Goal: Contribute content: Add original content to the website for others to see

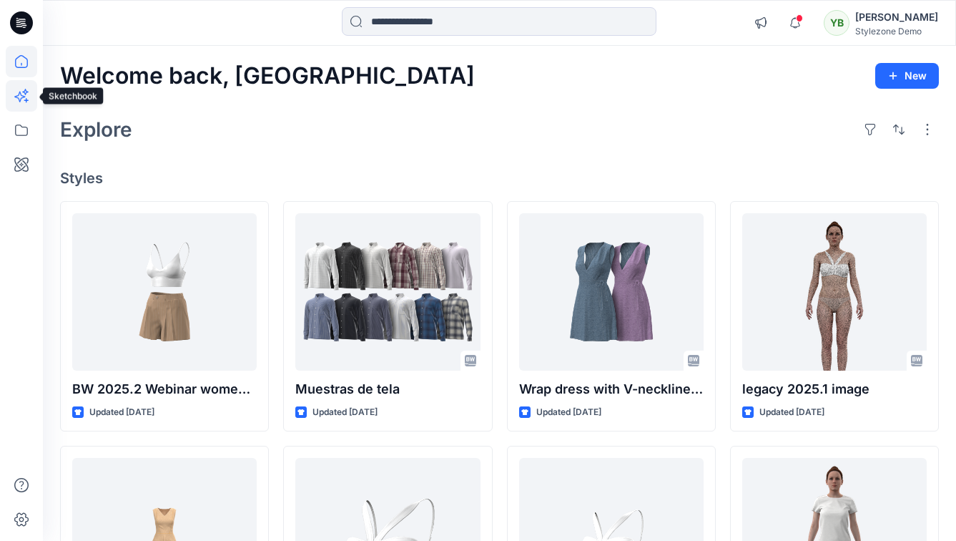
click at [26, 89] on icon at bounding box center [21, 95] width 31 height 31
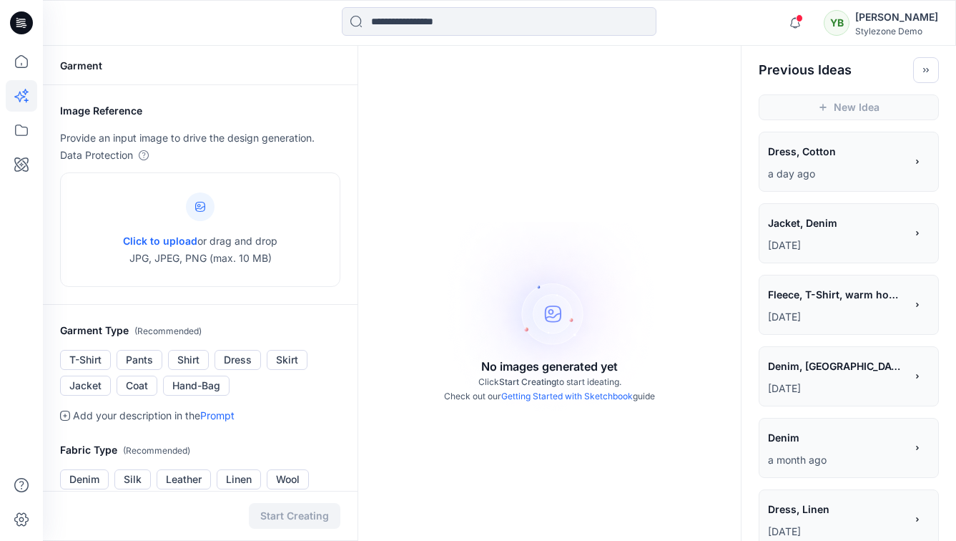
click at [844, 147] on span "Dress, Cotton" at bounding box center [836, 151] width 136 height 21
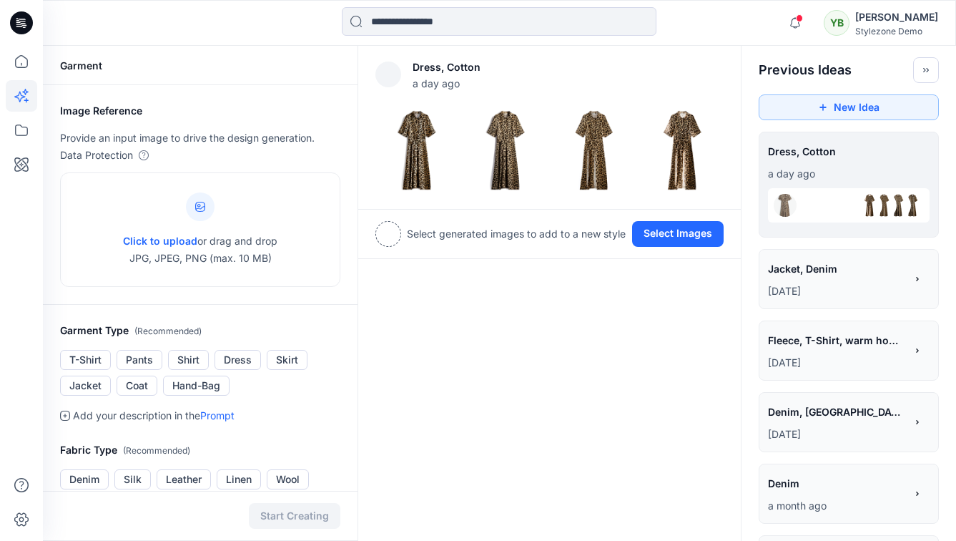
click at [824, 265] on span "Jacket, Denim" at bounding box center [836, 268] width 136 height 21
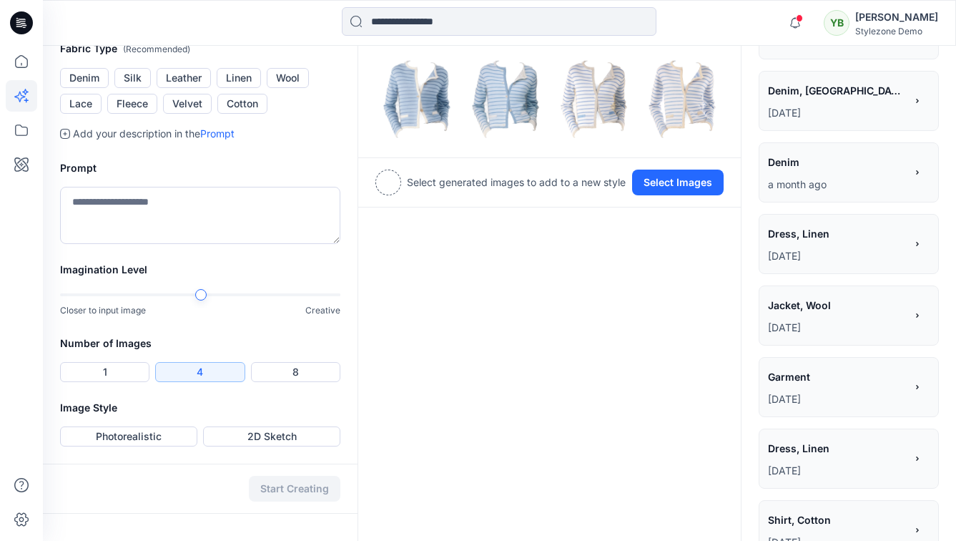
scroll to position [397, 0]
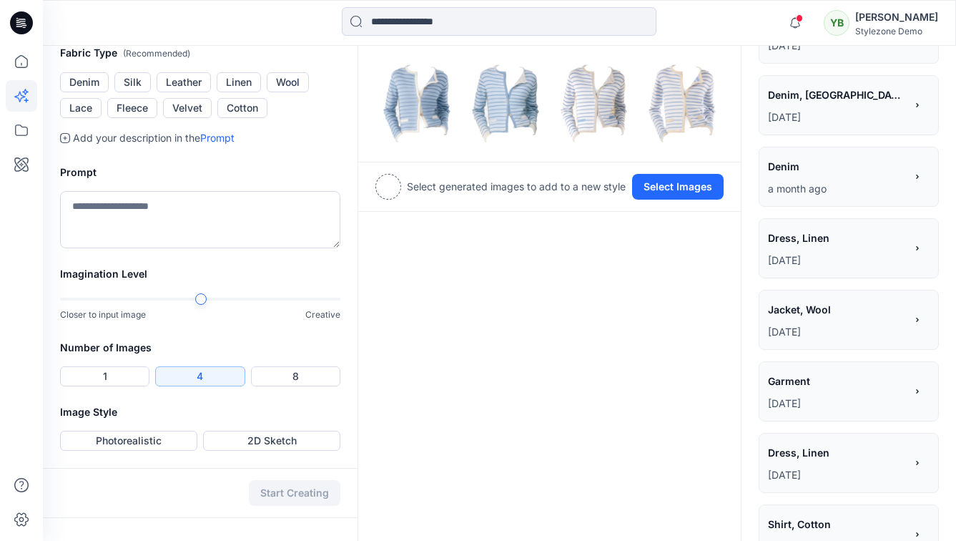
click at [829, 149] on div "Denim ***** a month ago" at bounding box center [849, 177] width 180 height 60
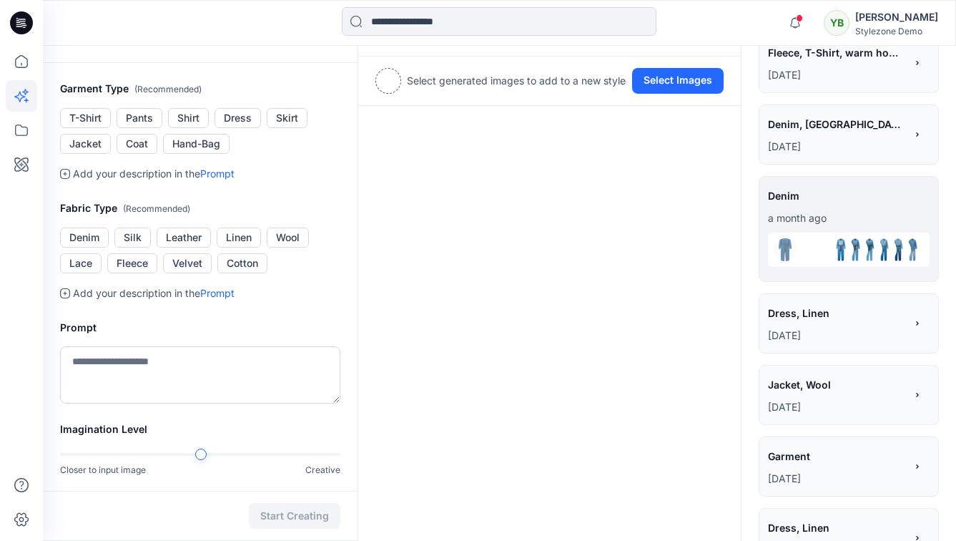
scroll to position [257, 0]
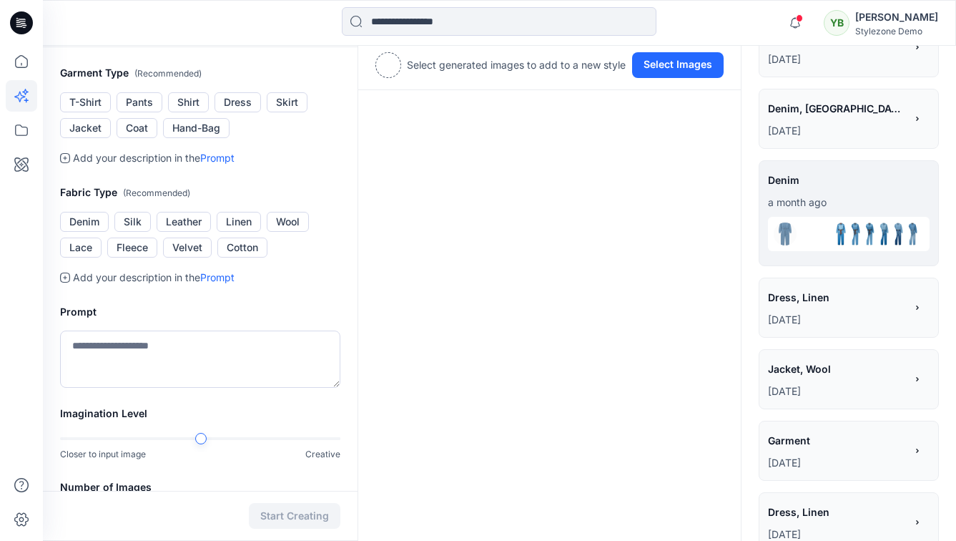
click at [853, 292] on span "Dress, Linen" at bounding box center [836, 297] width 136 height 21
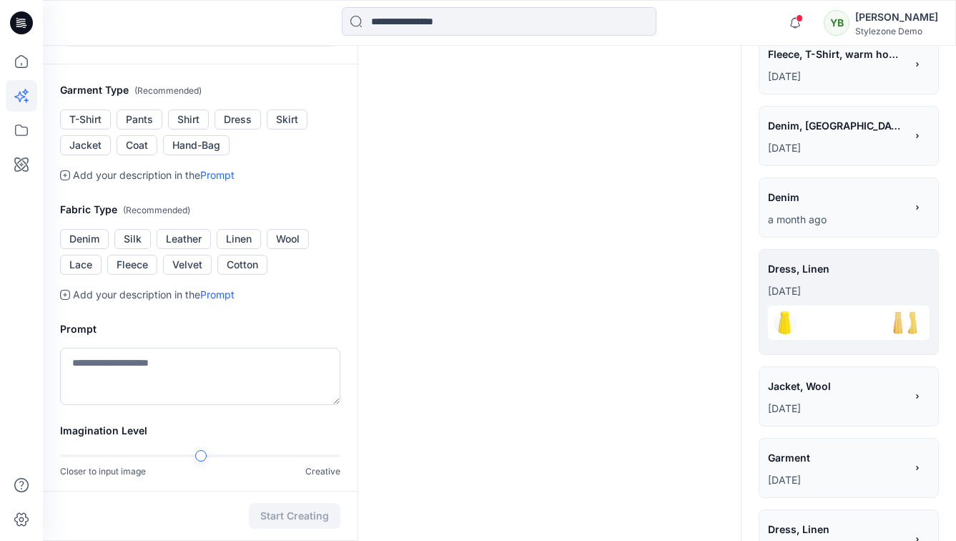
scroll to position [249, 0]
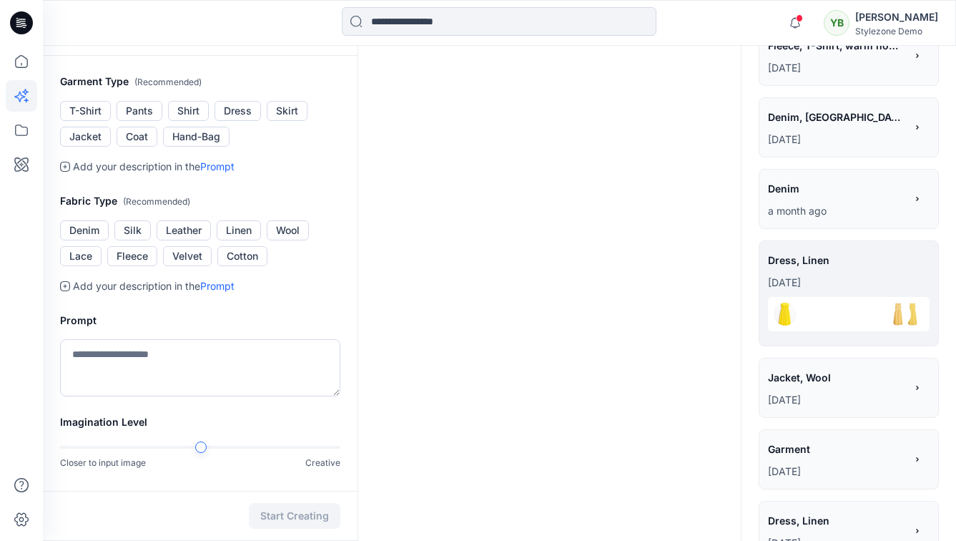
click at [852, 375] on span "Jacket, Wool" at bounding box center [836, 377] width 136 height 21
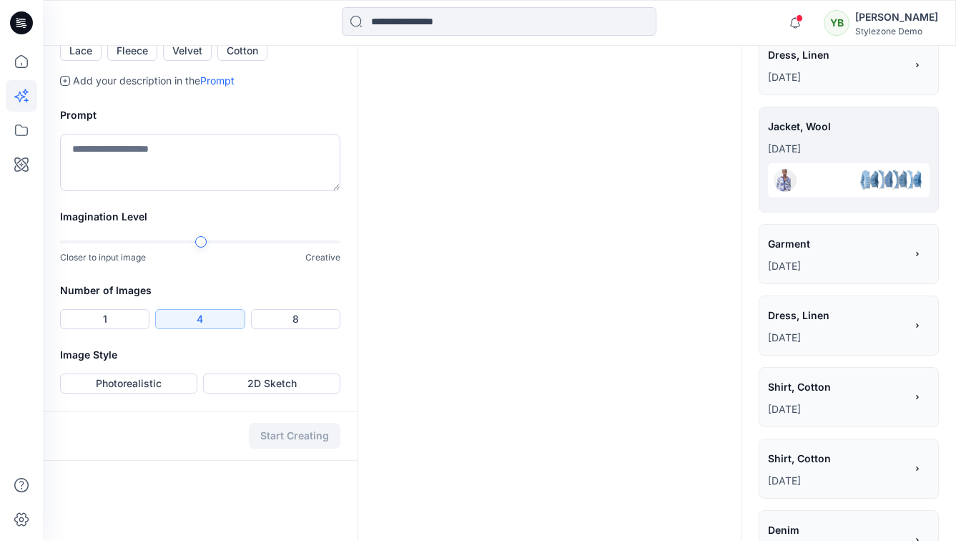
scroll to position [455, 0]
click at [841, 232] on div "Garment ******* 2 months ago" at bounding box center [849, 252] width 180 height 60
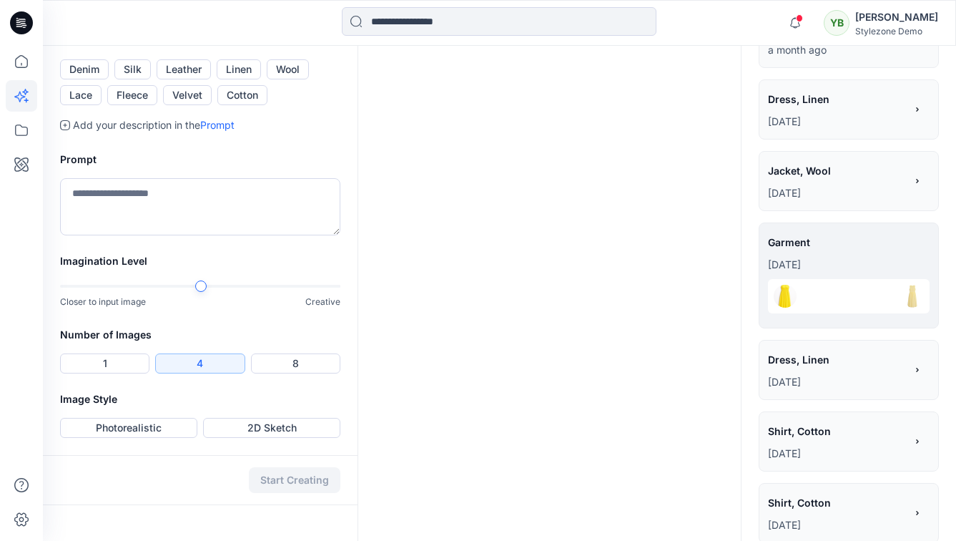
scroll to position [423, 0]
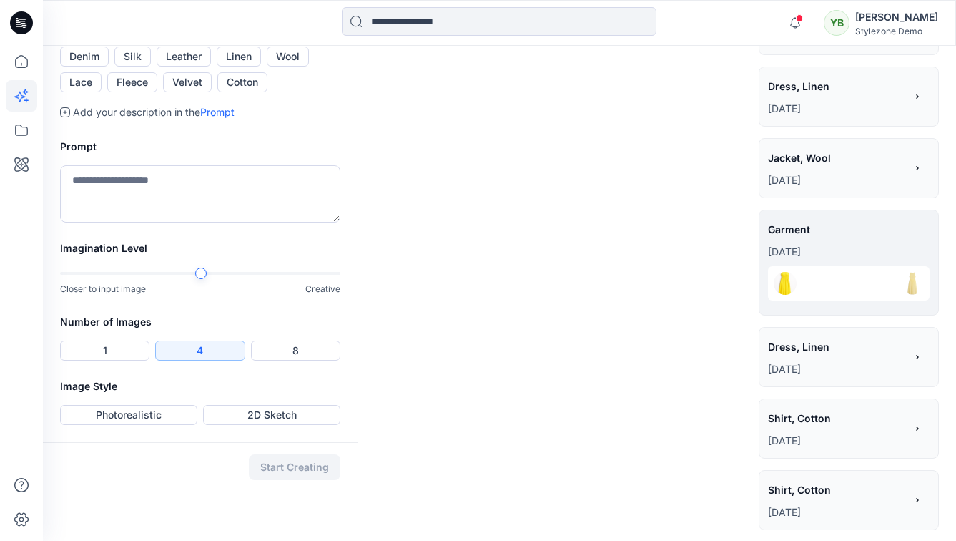
click at [874, 345] on span "Dress, Linen" at bounding box center [836, 346] width 136 height 21
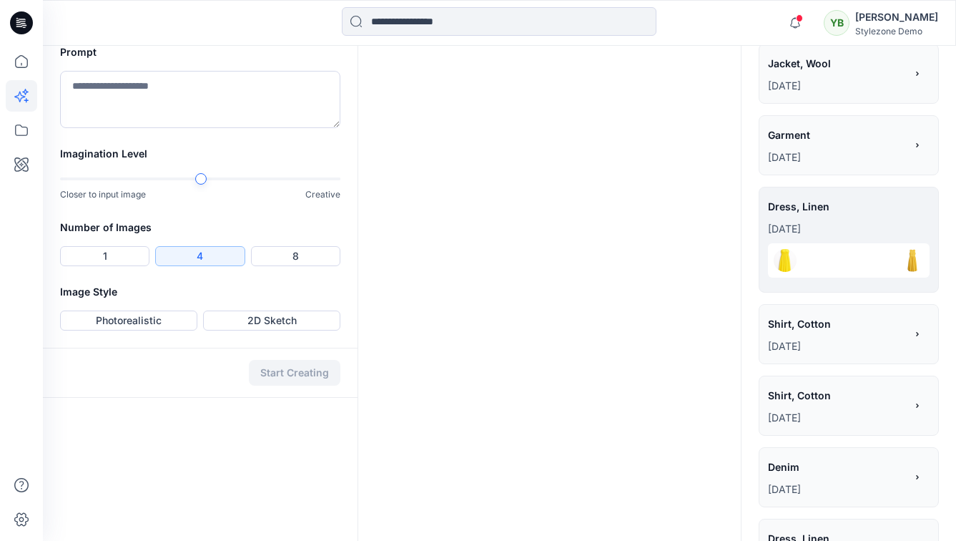
scroll to position [621, 0]
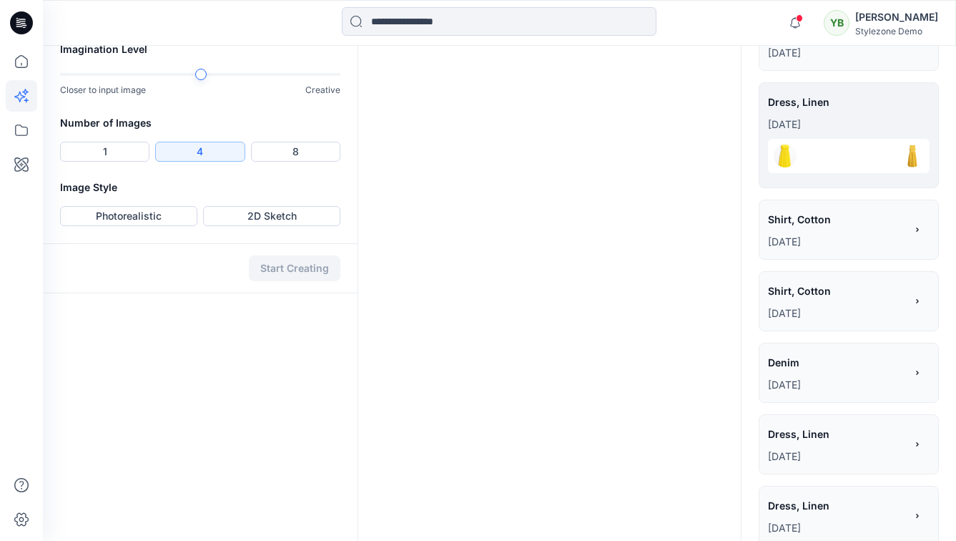
click at [824, 216] on span "Shirt, Cotton" at bounding box center [836, 219] width 136 height 21
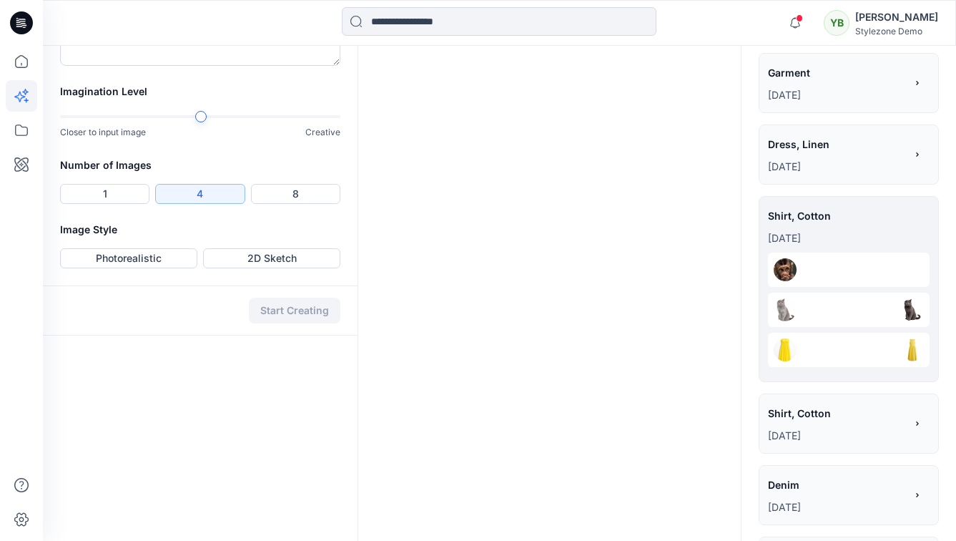
scroll to position [630, 0]
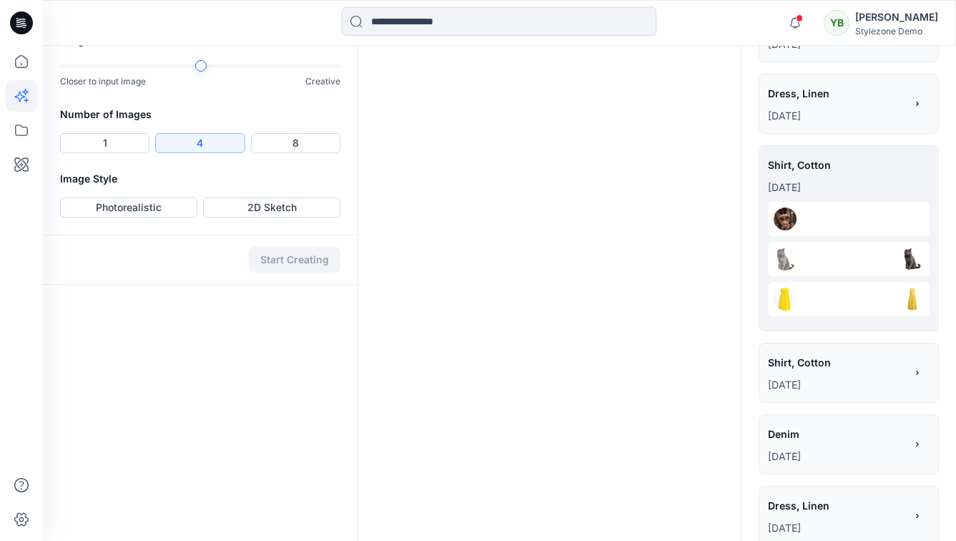
click at [842, 359] on span "Shirt, Cotton" at bounding box center [836, 362] width 136 height 21
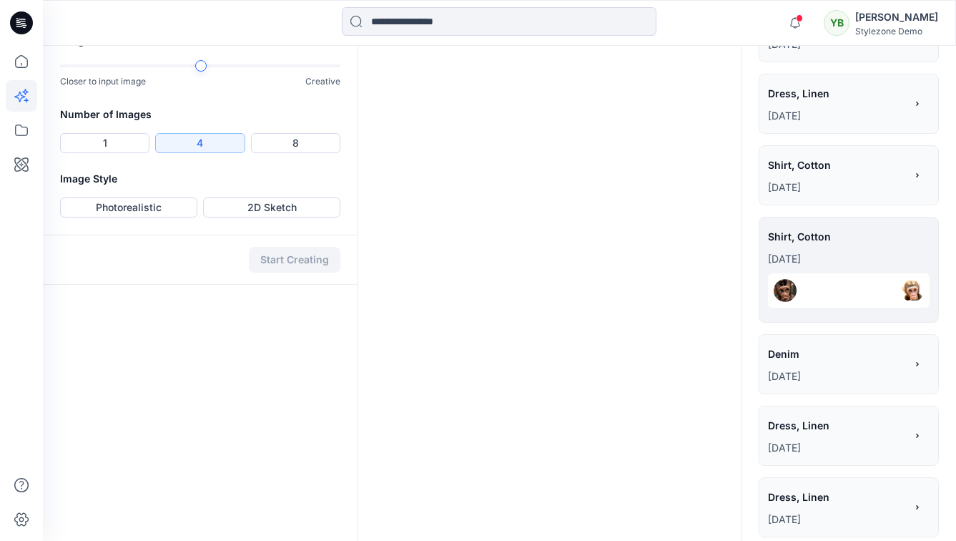
click at [852, 343] on div "Denim ***** 2 months ago" at bounding box center [849, 364] width 180 height 60
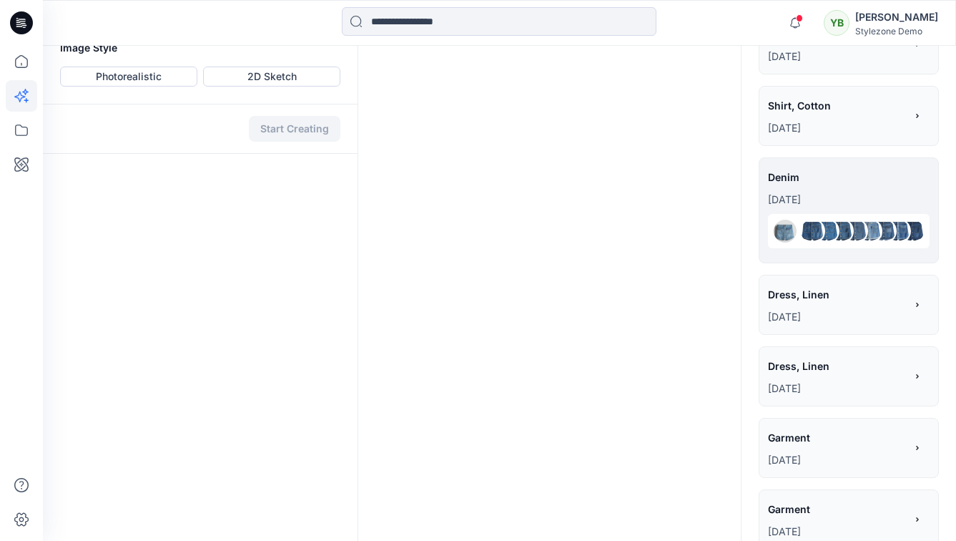
scroll to position [862, 0]
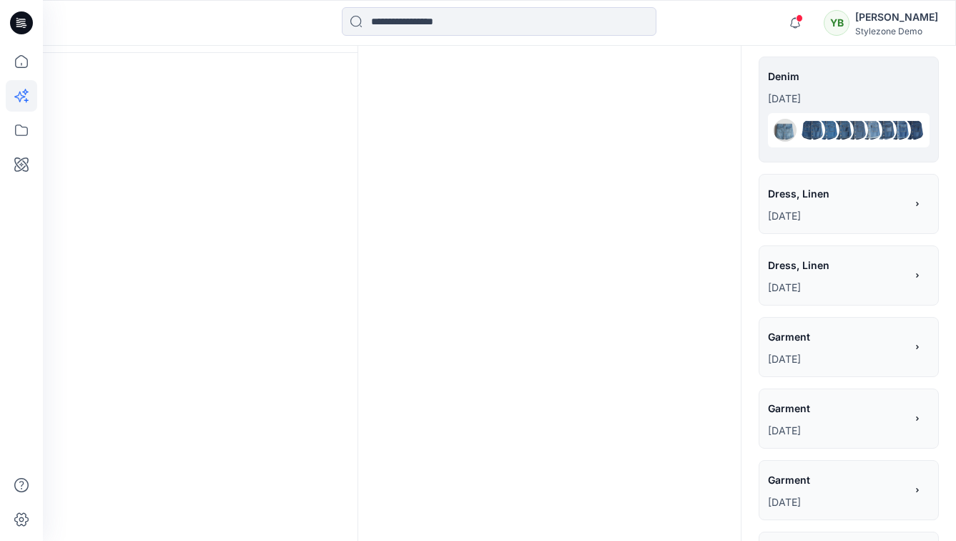
click at [826, 194] on span "Dress, Linen" at bounding box center [836, 193] width 136 height 21
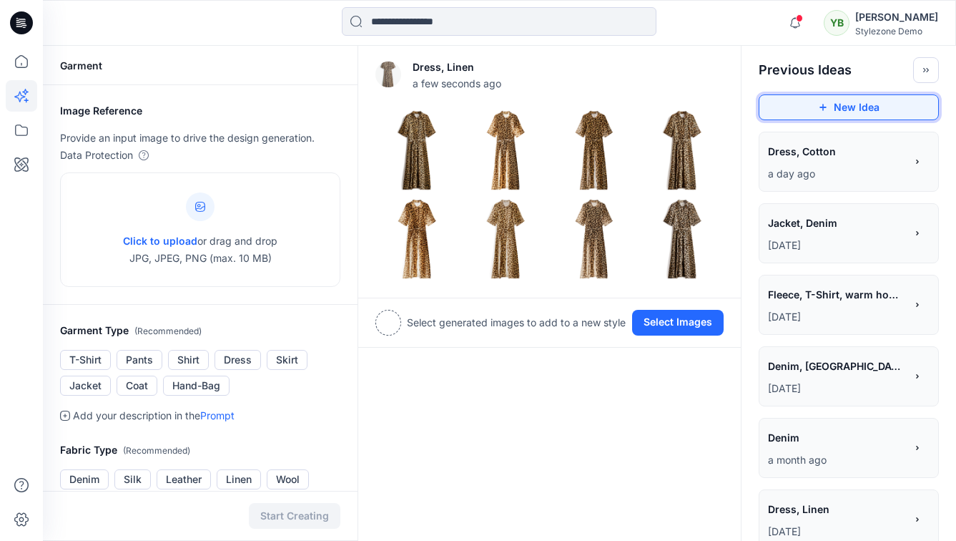
click at [837, 97] on button "New Idea" at bounding box center [849, 107] width 180 height 26
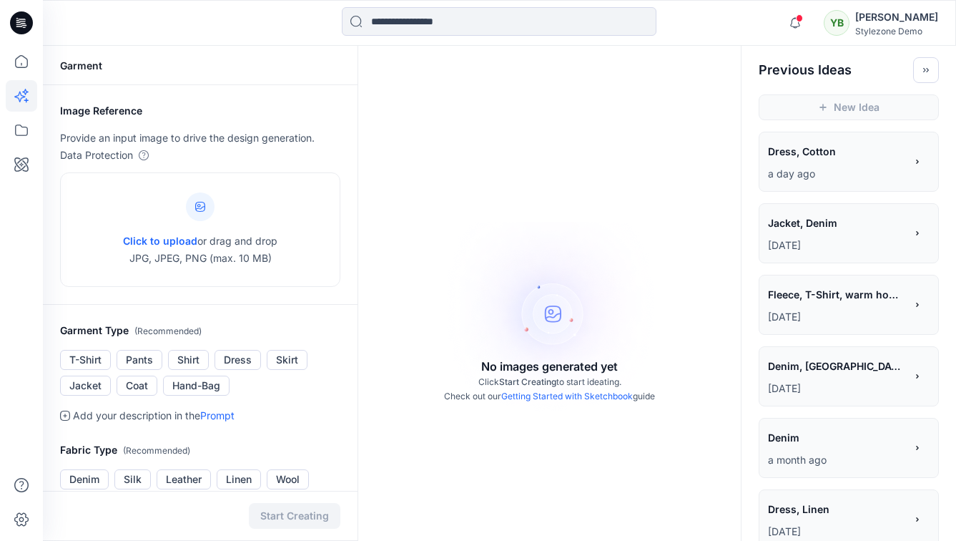
click at [835, 232] on span "Jacket, Denim" at bounding box center [836, 222] width 136 height 21
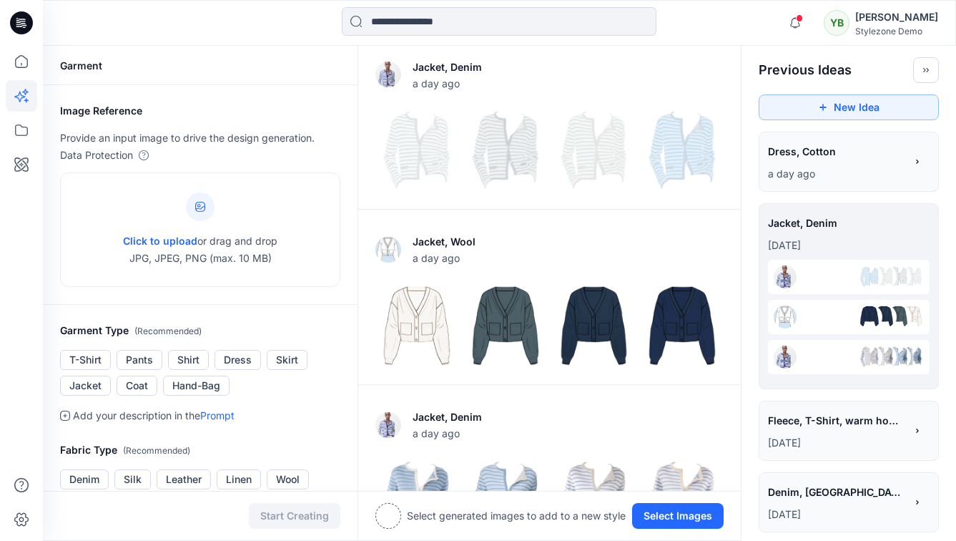
click at [823, 147] on span "Dress, Cotton" at bounding box center [836, 151] width 136 height 21
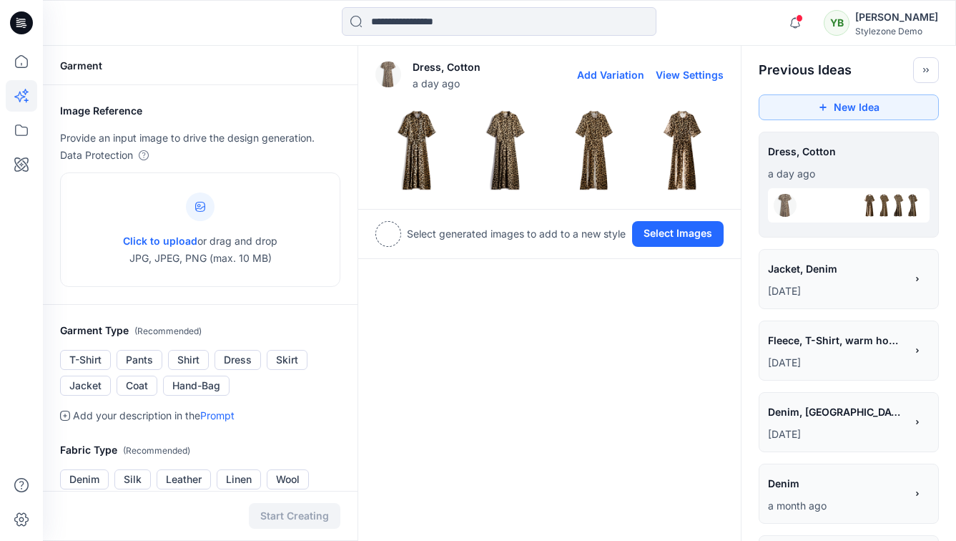
click at [700, 70] on button "View Settings" at bounding box center [690, 75] width 68 height 12
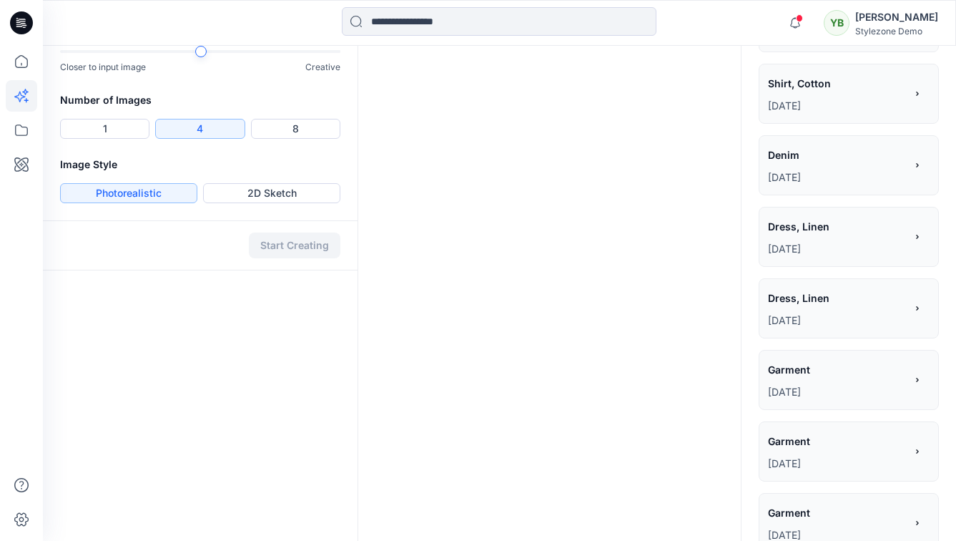
scroll to position [834, 0]
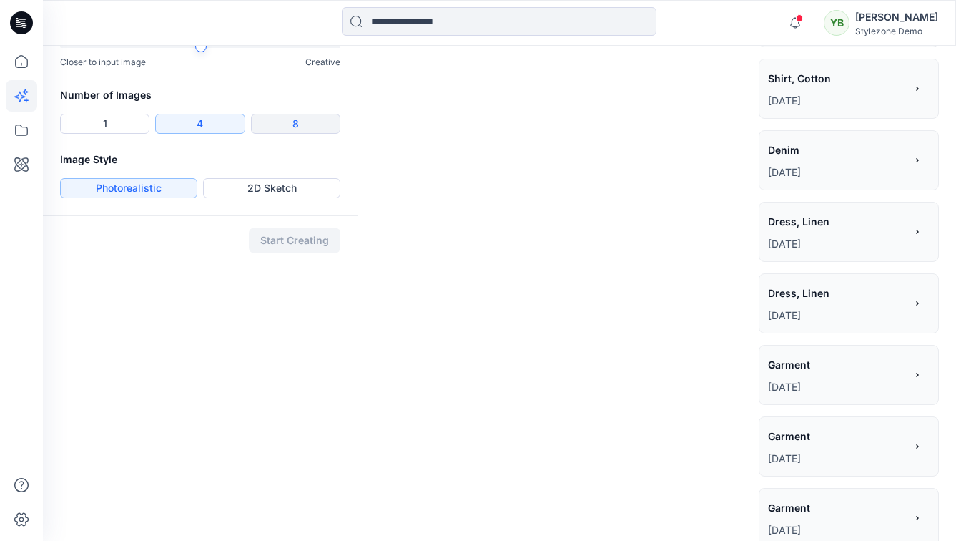
click at [299, 122] on button "8" at bounding box center [295, 124] width 89 height 20
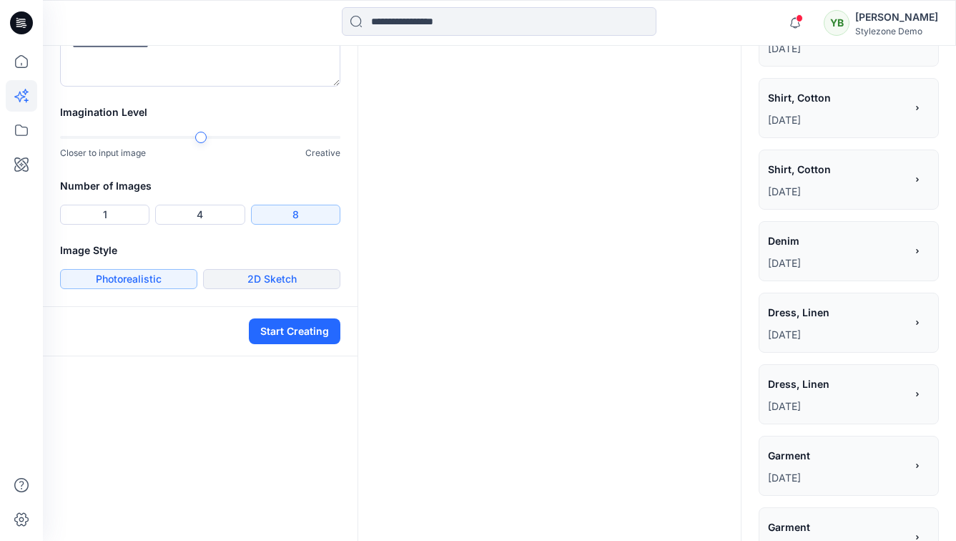
scroll to position [739, 0]
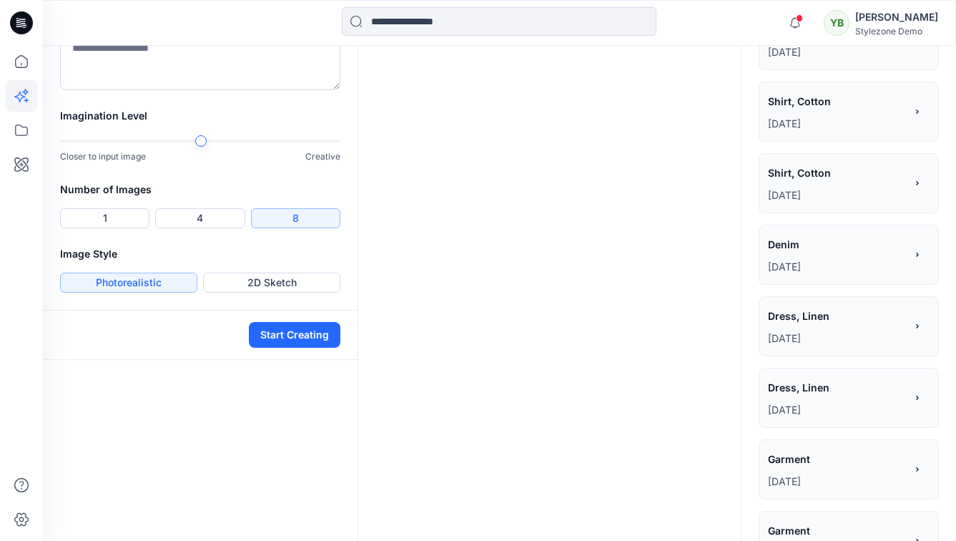
click at [201, 135] on div at bounding box center [200, 140] width 11 height 11
click at [287, 339] on button "Start Creating" at bounding box center [295, 335] width 92 height 26
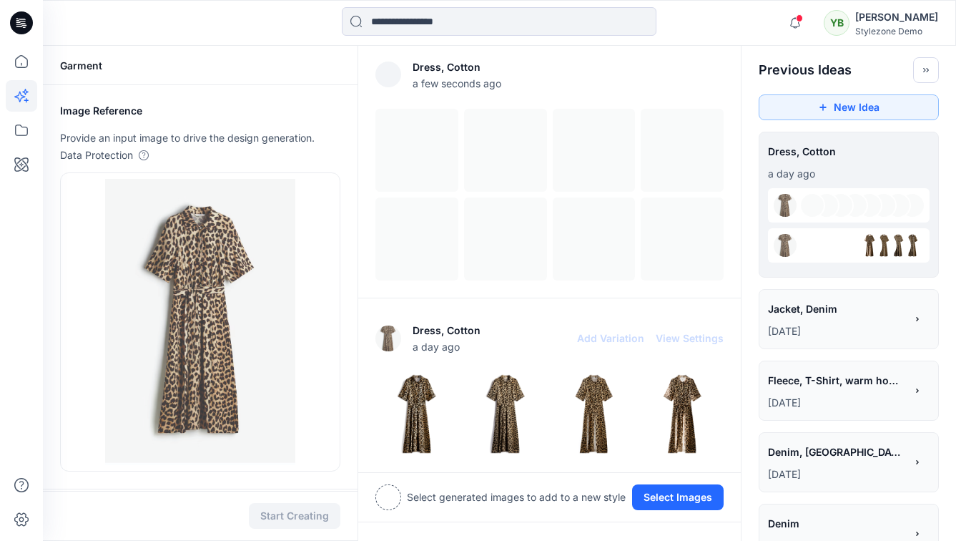
scroll to position [6, 0]
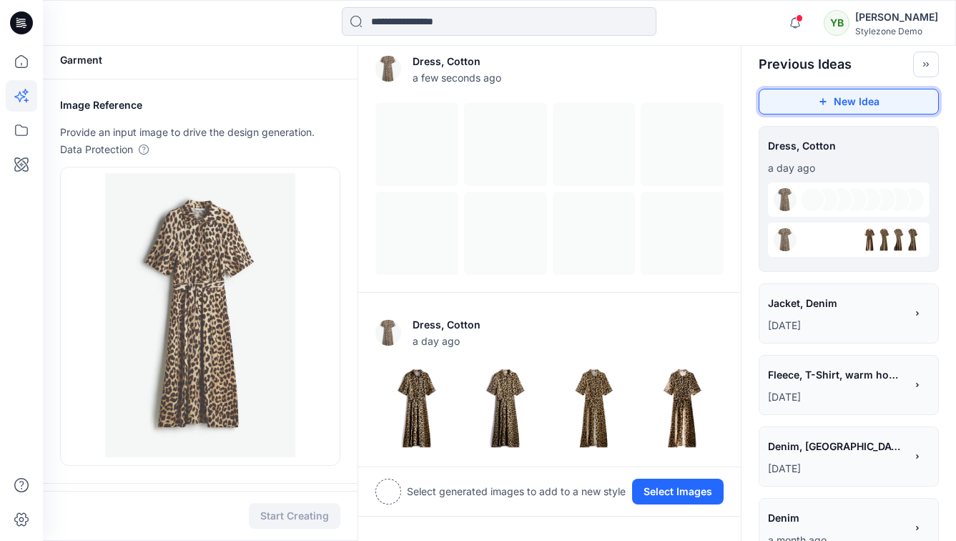
click at [845, 96] on button "New Idea" at bounding box center [849, 102] width 180 height 26
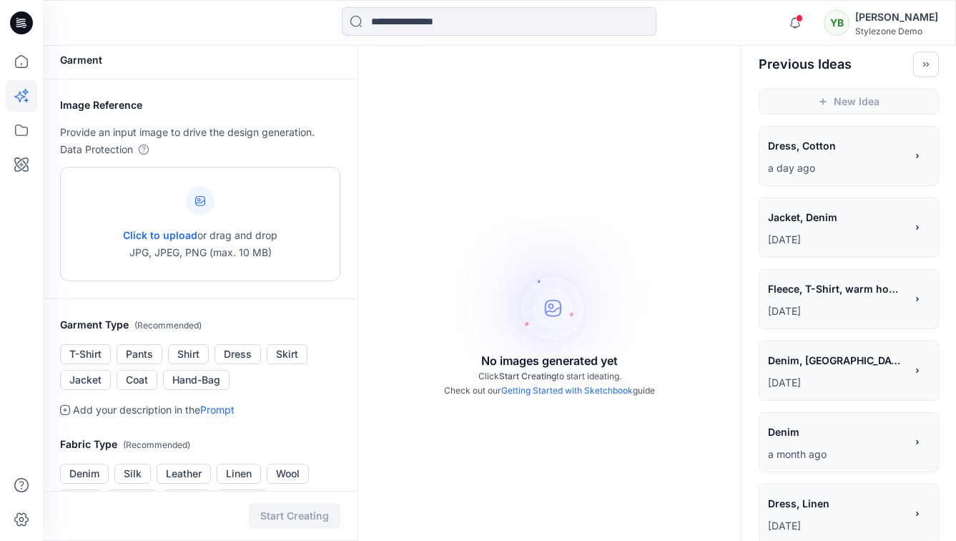
click at [161, 233] on span "Click to upload" at bounding box center [160, 235] width 74 height 12
type input "**********"
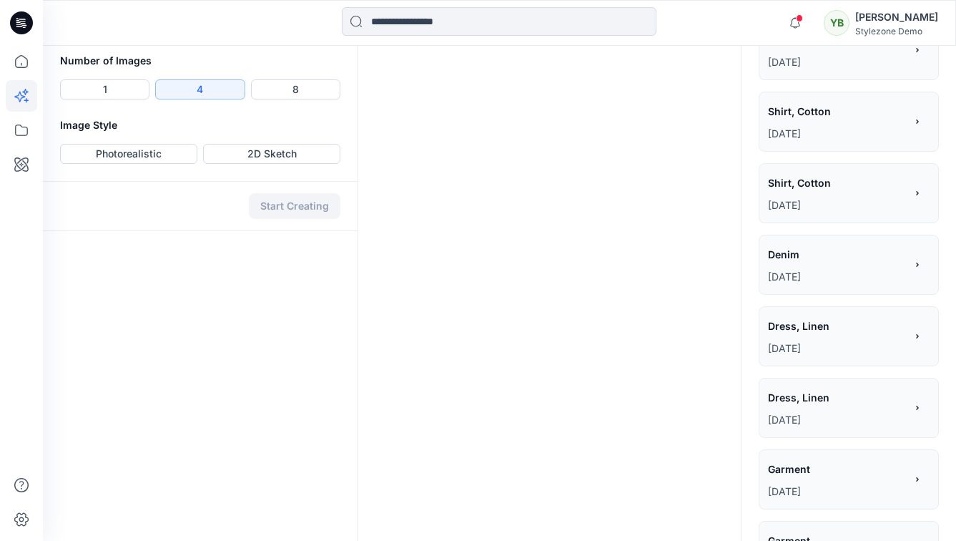
scroll to position [729, 0]
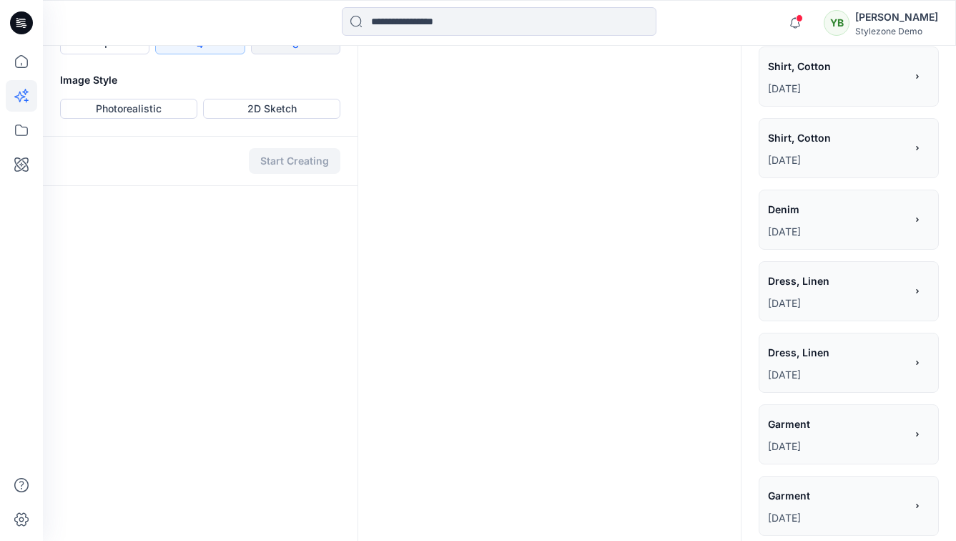
click at [305, 54] on button "8" at bounding box center [295, 44] width 89 height 20
click at [167, 119] on button "Photorealistic" at bounding box center [128, 109] width 137 height 20
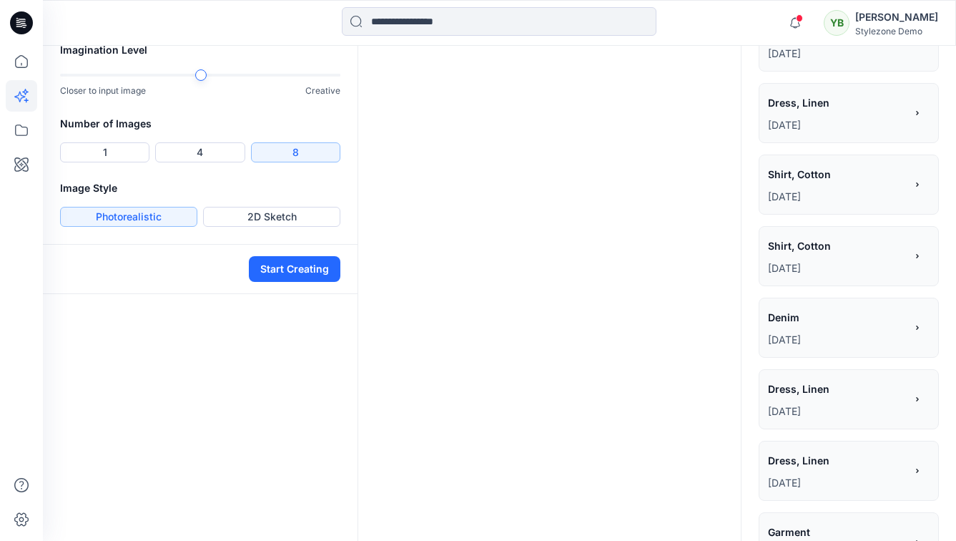
scroll to position [614, 0]
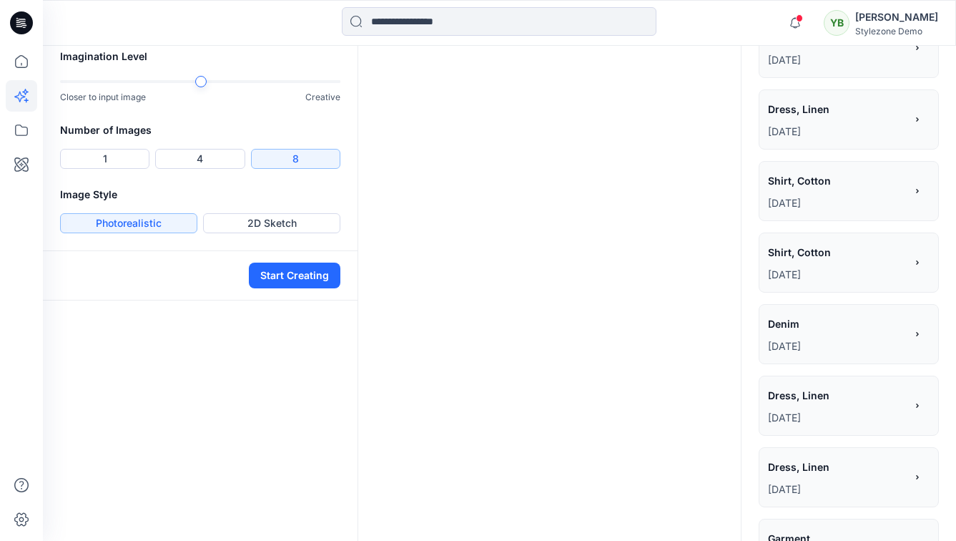
click at [153, 31] on textarea at bounding box center [200, 2] width 280 height 57
type textarea "**********"
click at [300, 288] on button "Start Creating" at bounding box center [295, 275] width 92 height 26
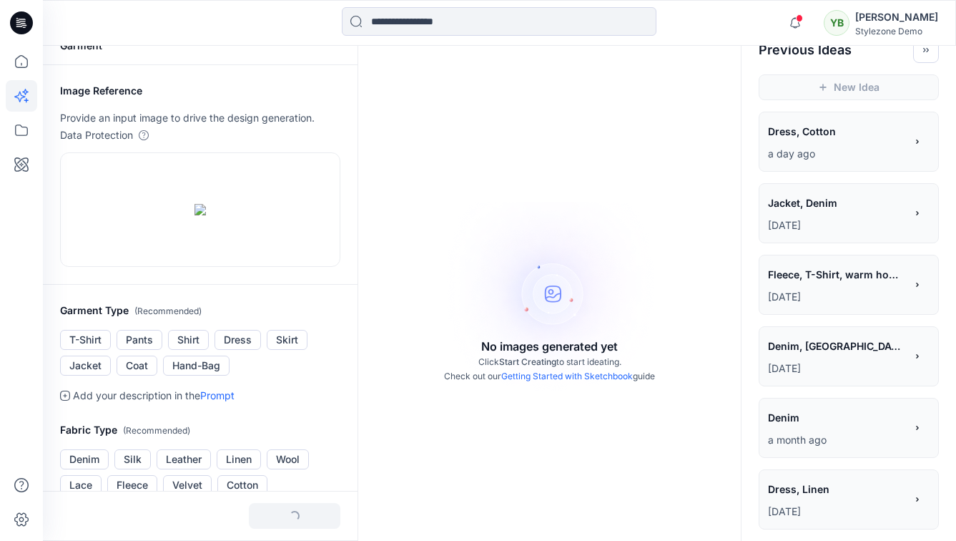
scroll to position [0, 0]
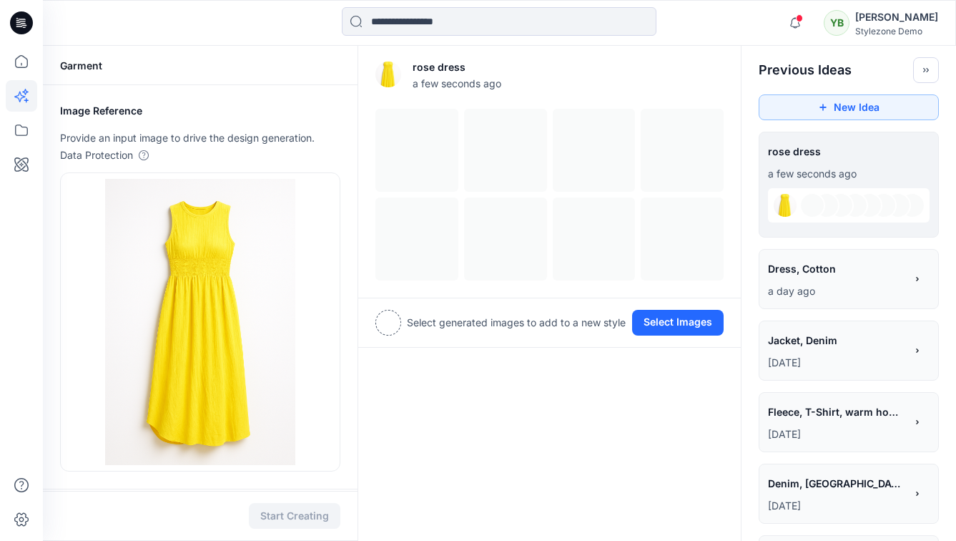
click at [798, 269] on span "Dress, Cotton" at bounding box center [836, 268] width 136 height 21
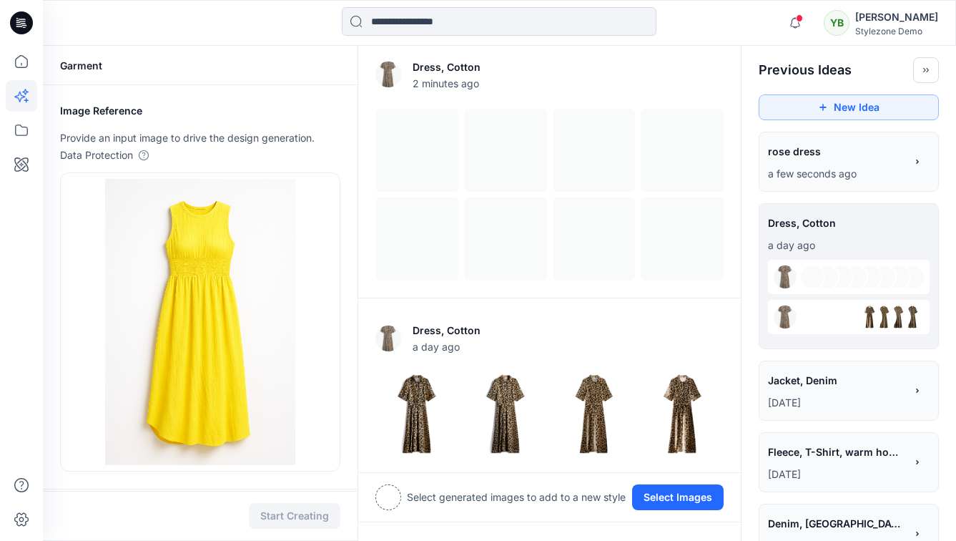
click at [811, 153] on span "rose dress" at bounding box center [836, 151] width 136 height 21
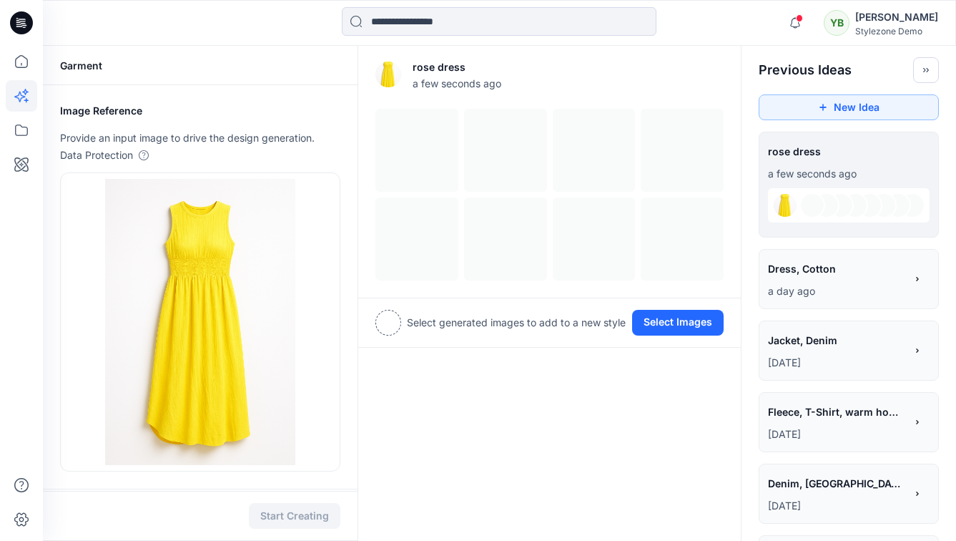
click at [823, 261] on span "Dress, Cotton" at bounding box center [836, 268] width 136 height 21
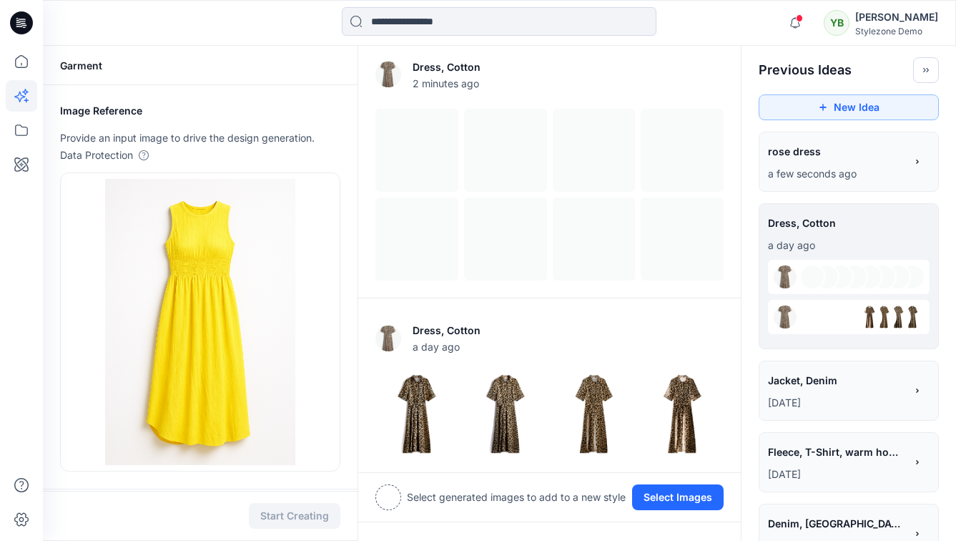
click at [808, 152] on span "rose dress" at bounding box center [836, 151] width 136 height 21
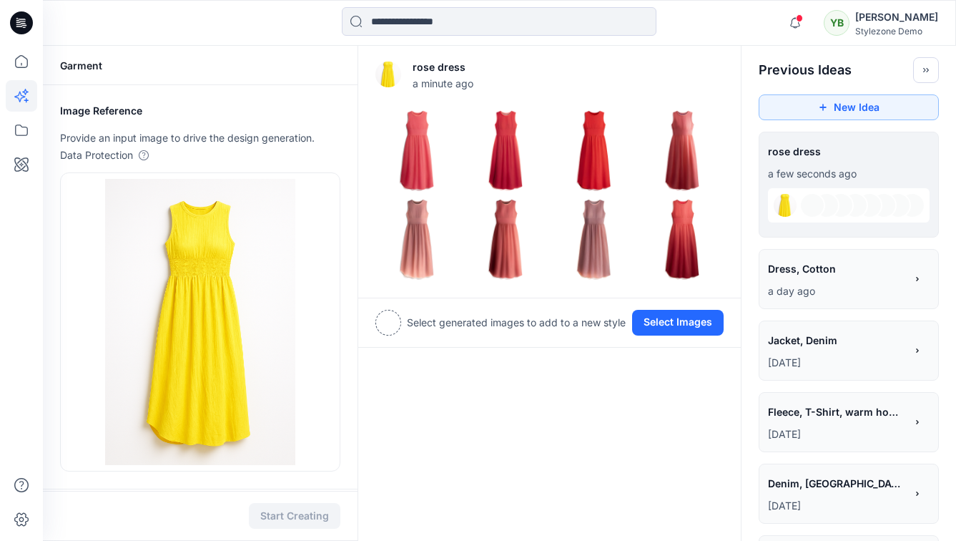
click at [829, 260] on span "Dress, Cotton" at bounding box center [836, 268] width 136 height 21
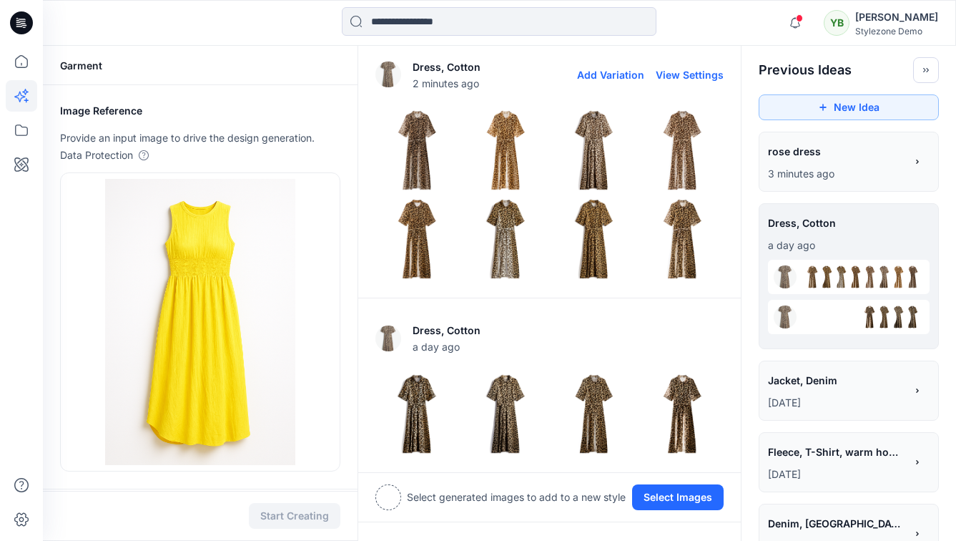
click at [474, 65] on p "Dress, Cotton" at bounding box center [447, 67] width 68 height 17
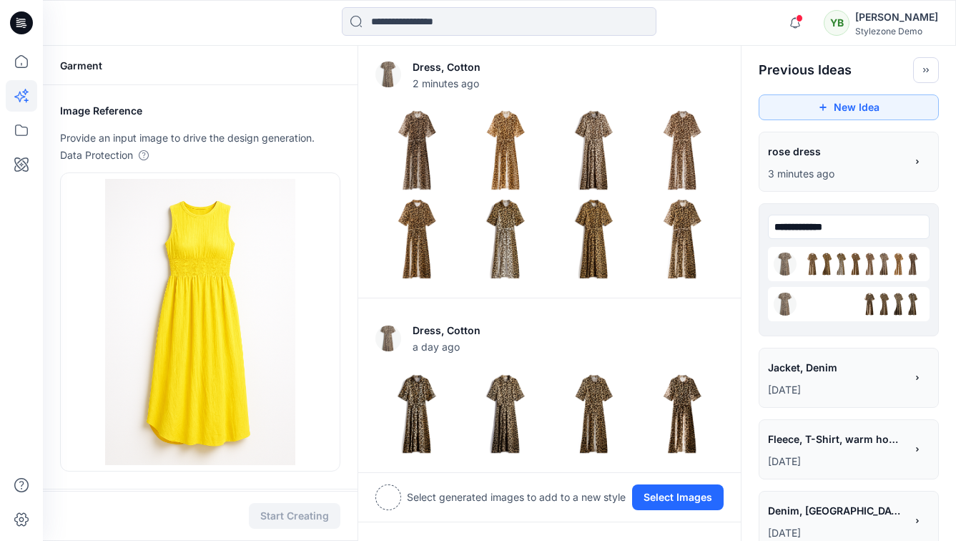
click at [795, 225] on div "**********" at bounding box center [849, 226] width 162 height 29
click at [795, 225] on input "**********" at bounding box center [849, 227] width 162 height 24
type input "********"
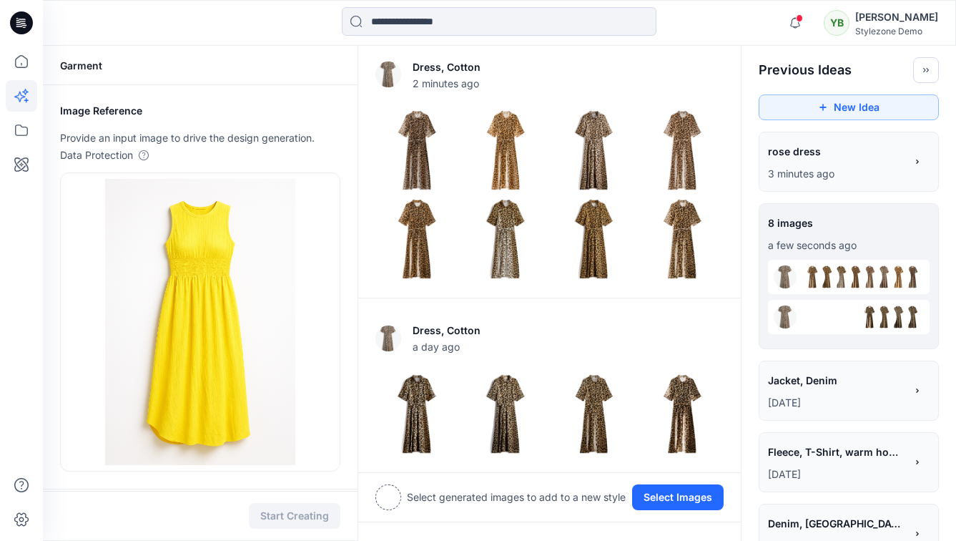
click at [807, 149] on span "rose dress" at bounding box center [836, 151] width 136 height 21
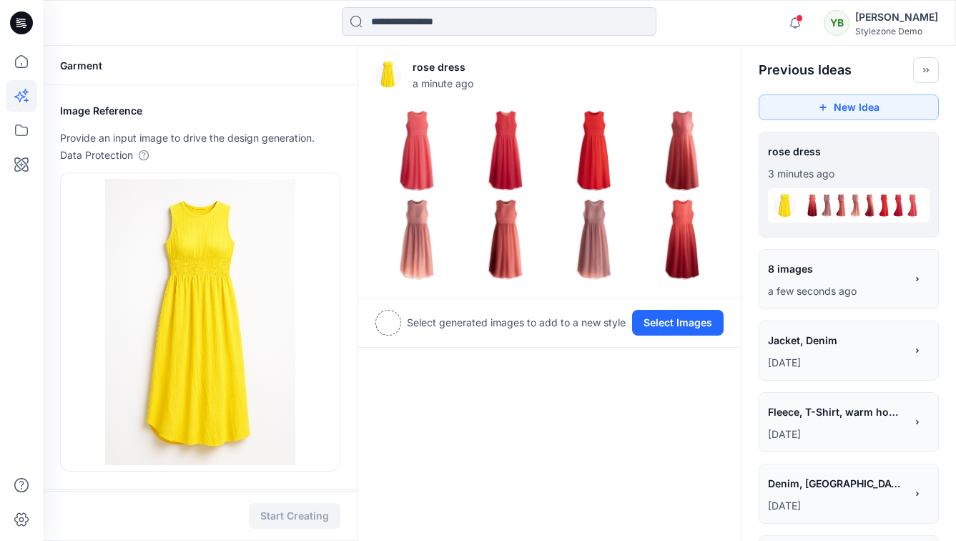
click at [812, 151] on div "**********" at bounding box center [849, 153] width 162 height 24
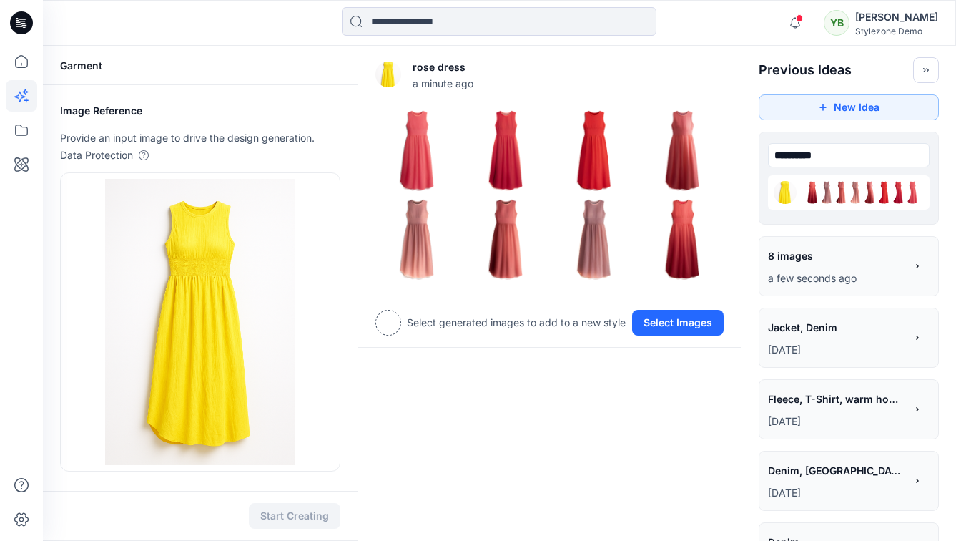
click at [812, 151] on input "**********" at bounding box center [849, 155] width 162 height 24
click at [848, 154] on input "**********" at bounding box center [849, 155] width 162 height 24
type input "**********"
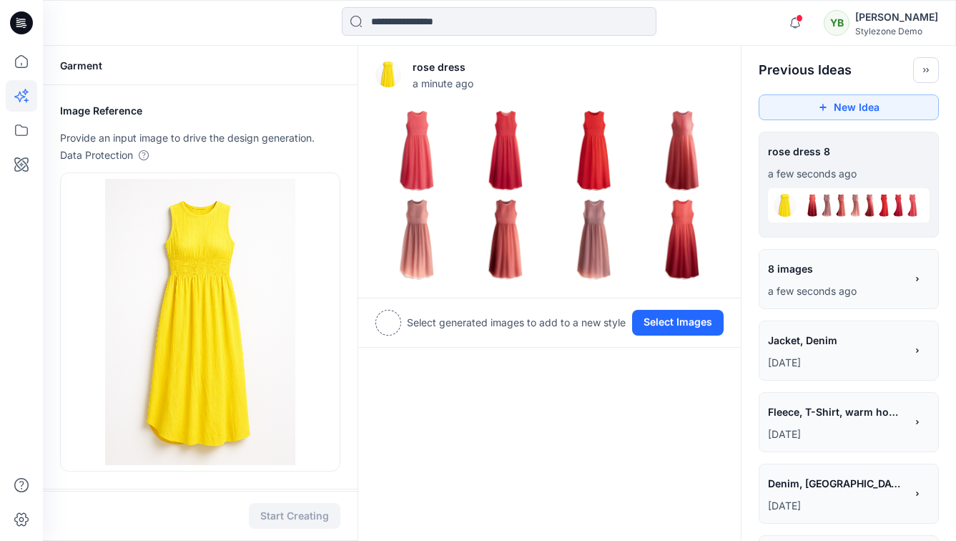
click at [589, 158] on img at bounding box center [594, 150] width 82 height 82
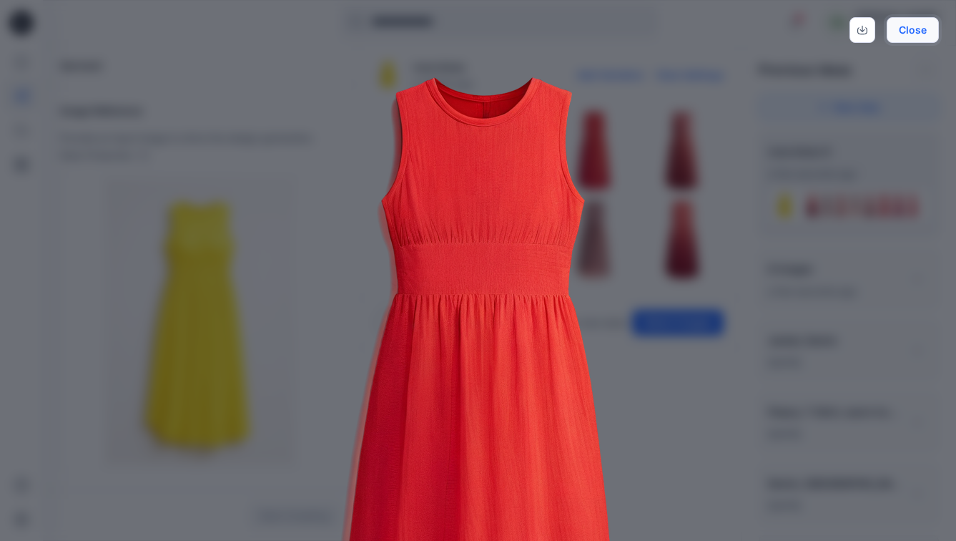
click at [930, 26] on button "Close" at bounding box center [913, 30] width 52 height 26
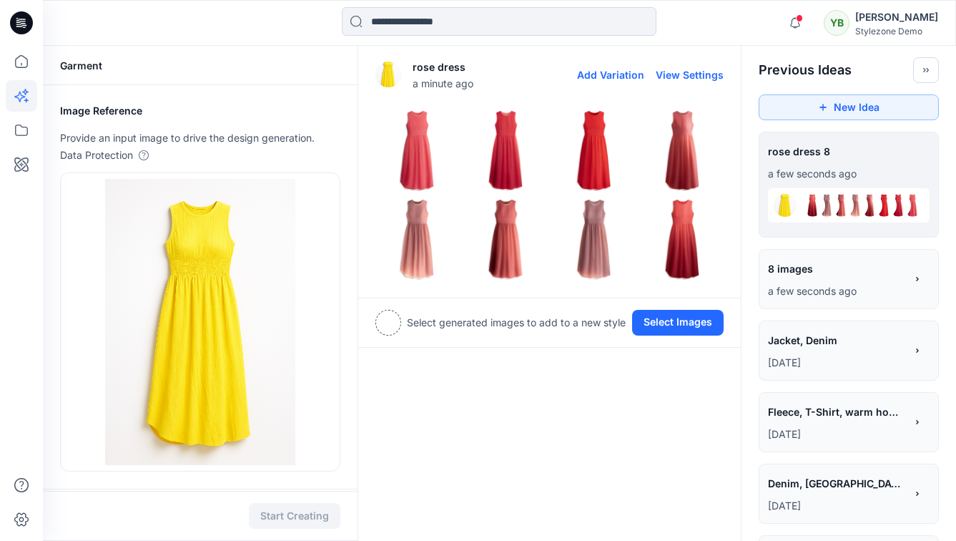
click at [409, 225] on img at bounding box center [417, 239] width 82 height 82
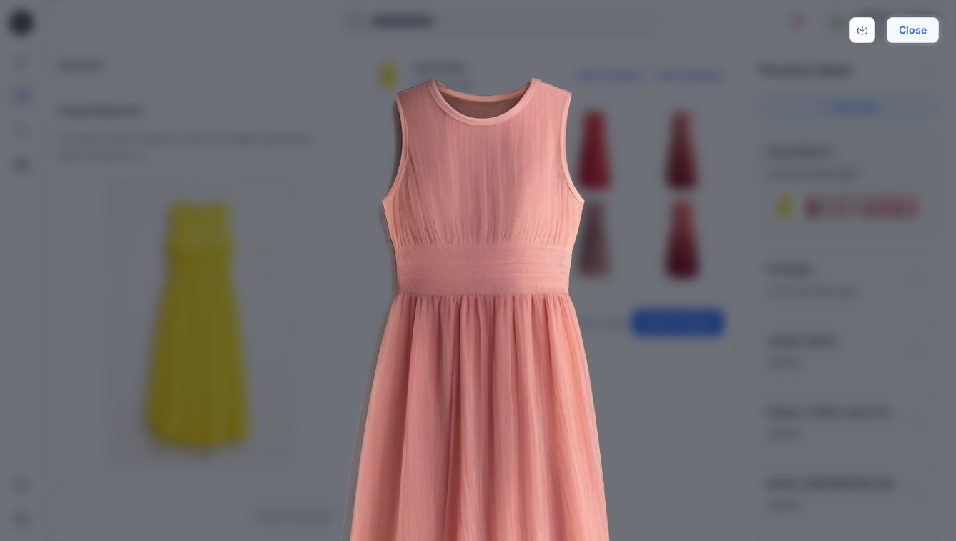
click at [917, 26] on button "Close" at bounding box center [913, 30] width 52 height 26
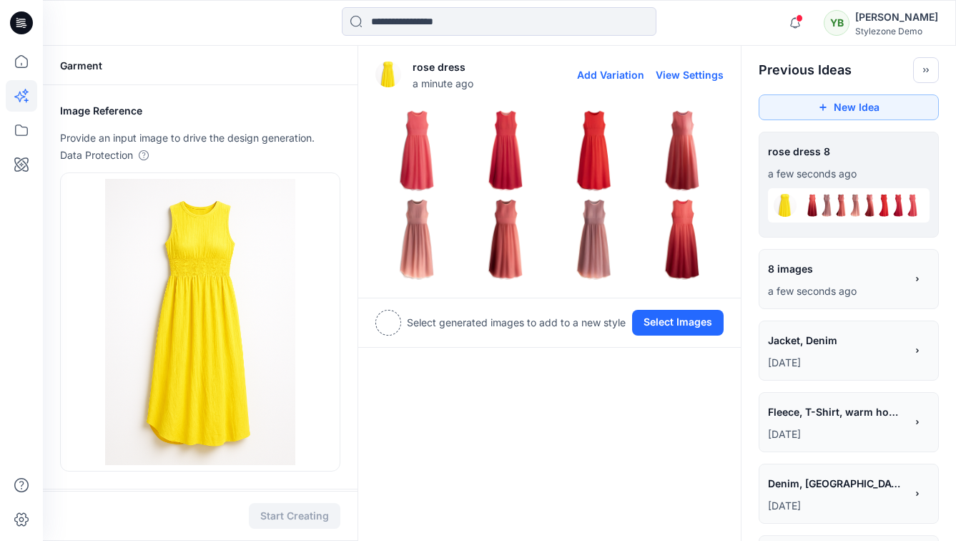
click at [593, 248] on img at bounding box center [594, 239] width 82 height 82
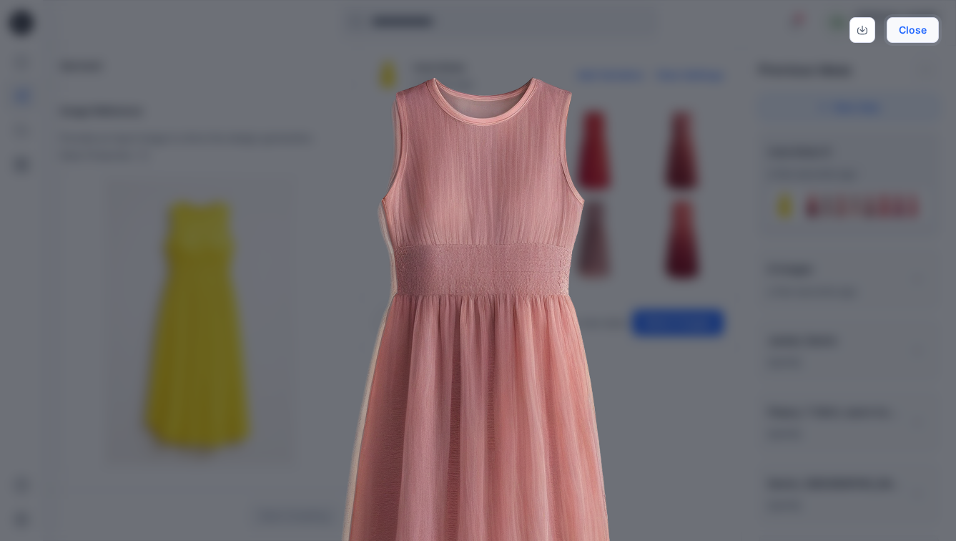
click at [932, 31] on button "Close" at bounding box center [913, 30] width 52 height 26
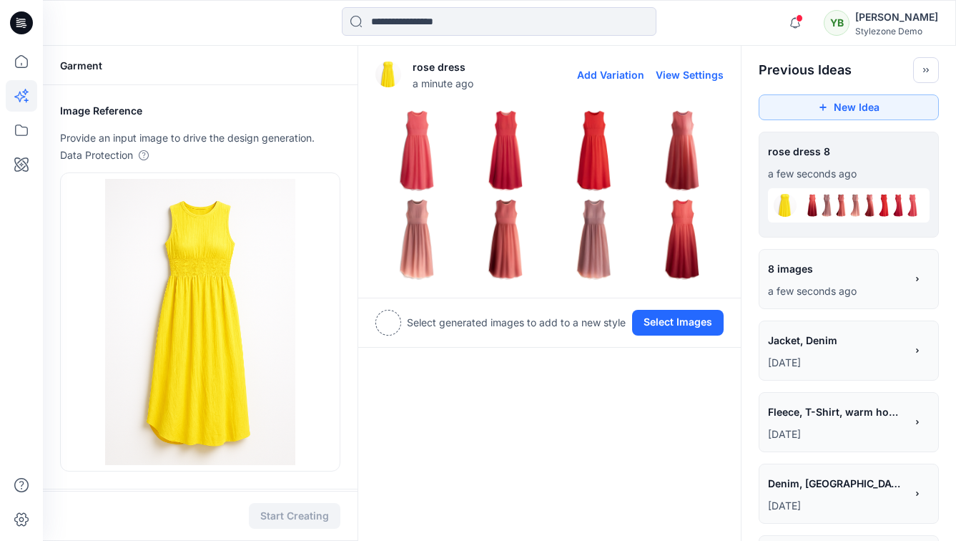
click at [685, 248] on img at bounding box center [682, 239] width 82 height 82
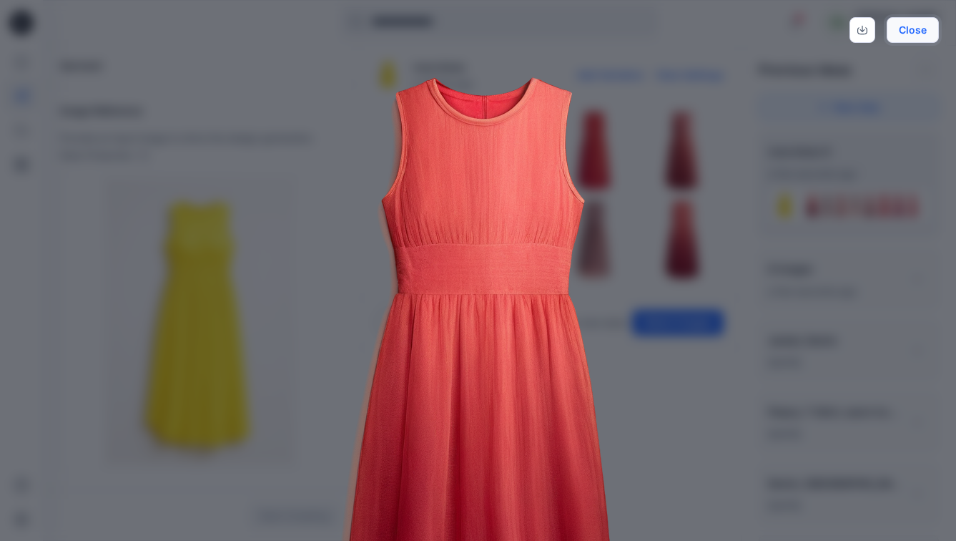
click at [917, 33] on button "Close" at bounding box center [913, 30] width 52 height 26
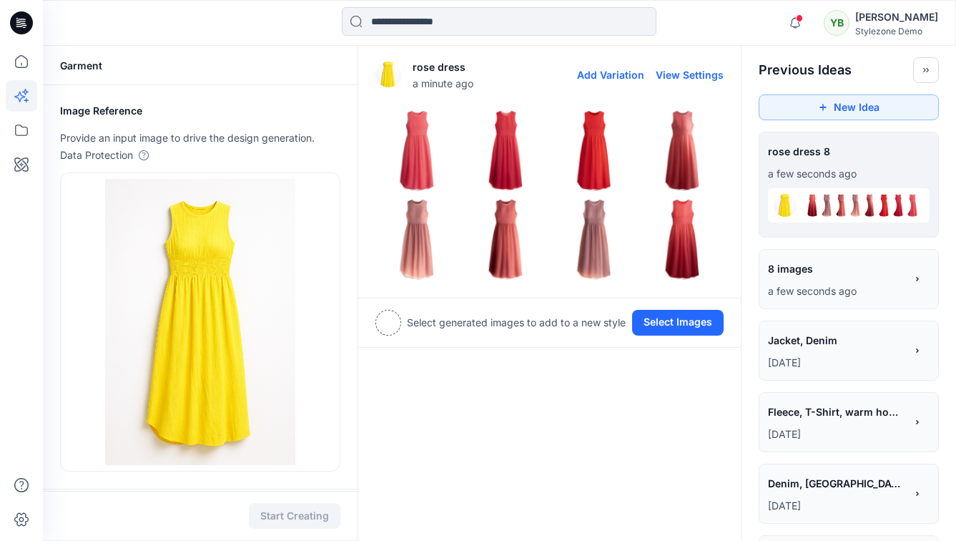
click at [653, 164] on img at bounding box center [682, 150] width 82 height 82
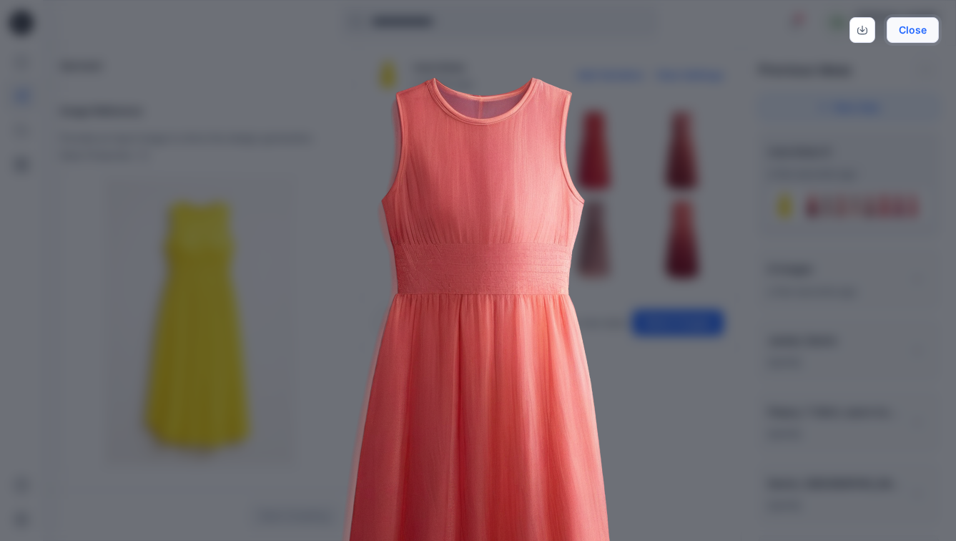
click at [934, 35] on button "Close" at bounding box center [913, 30] width 52 height 26
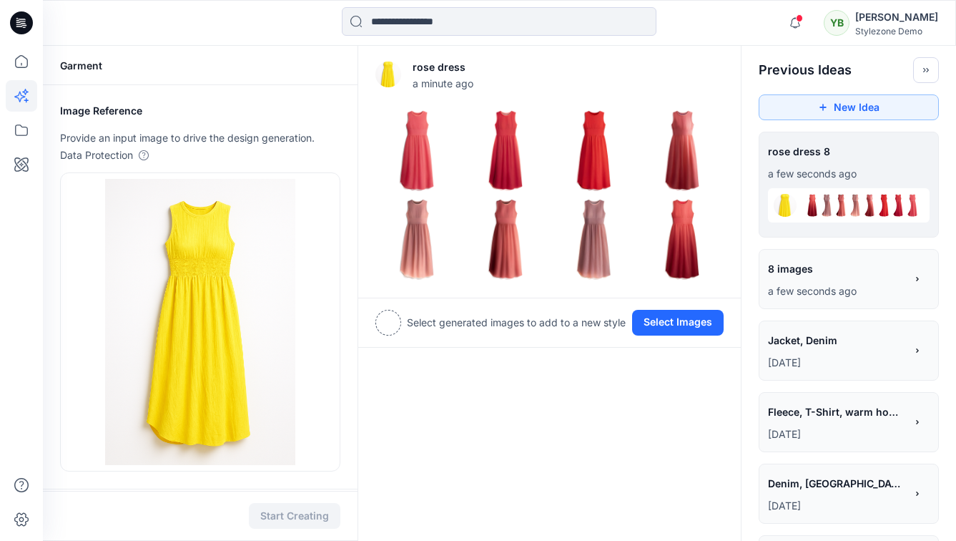
click at [799, 258] on span "8 images" at bounding box center [836, 268] width 136 height 21
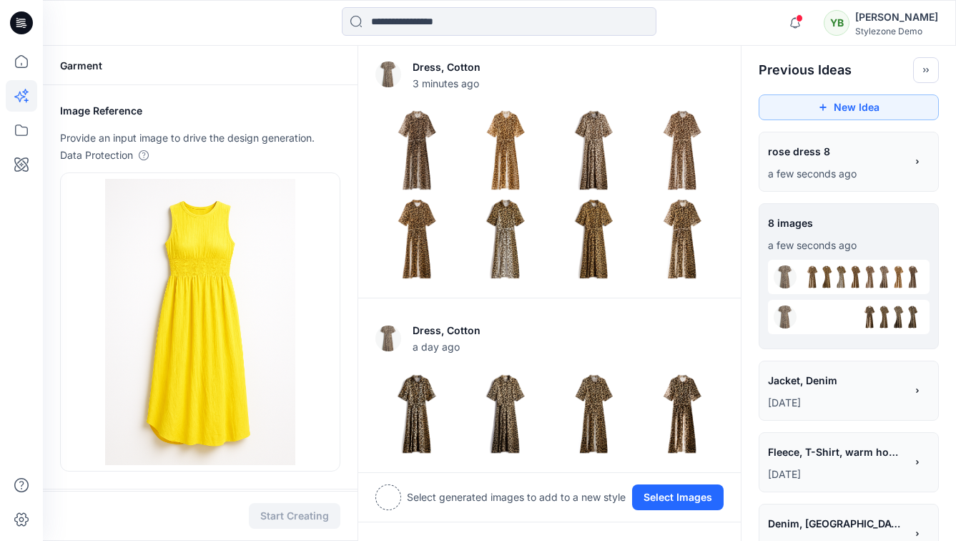
click at [890, 16] on div "[PERSON_NAME]" at bounding box center [896, 17] width 83 height 17
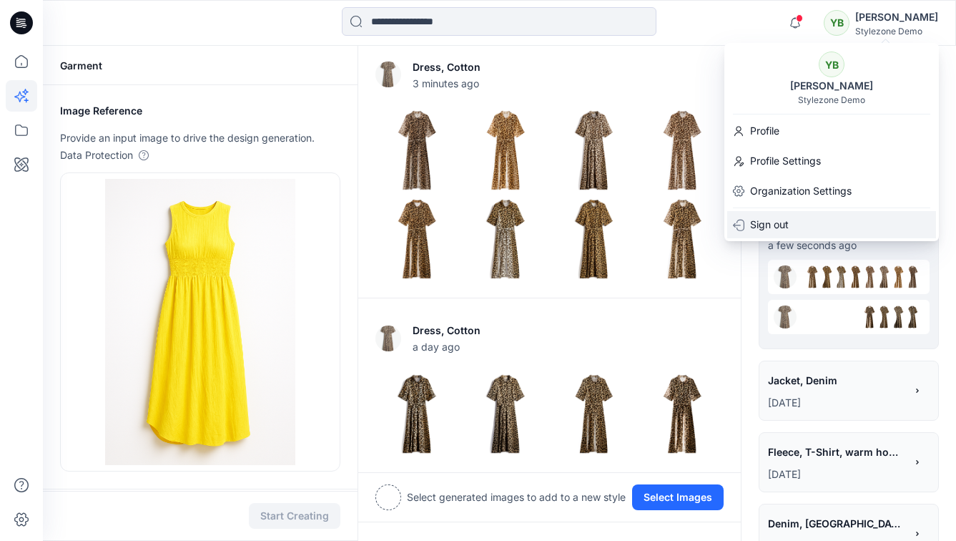
click at [774, 222] on p "Sign out" at bounding box center [769, 224] width 39 height 17
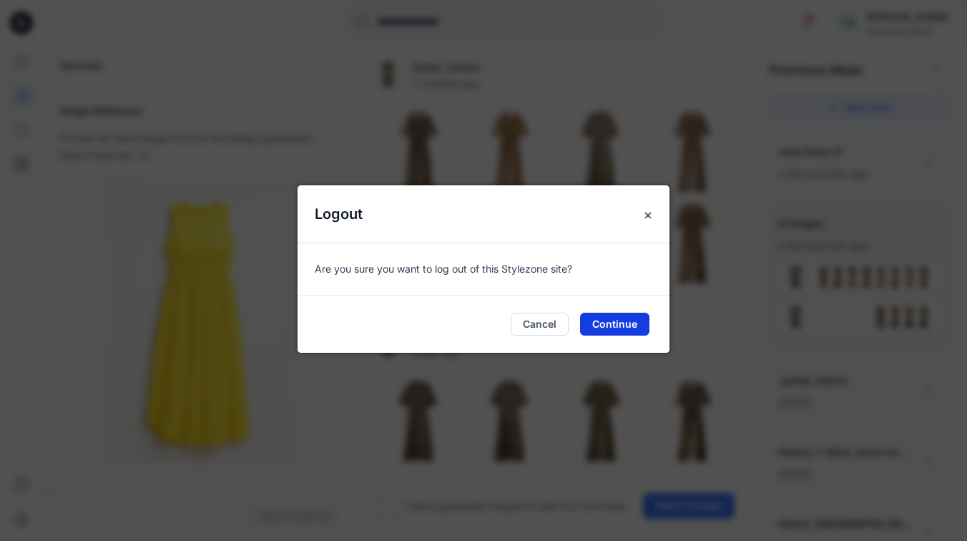
click at [591, 324] on button "Continue" at bounding box center [614, 323] width 69 height 23
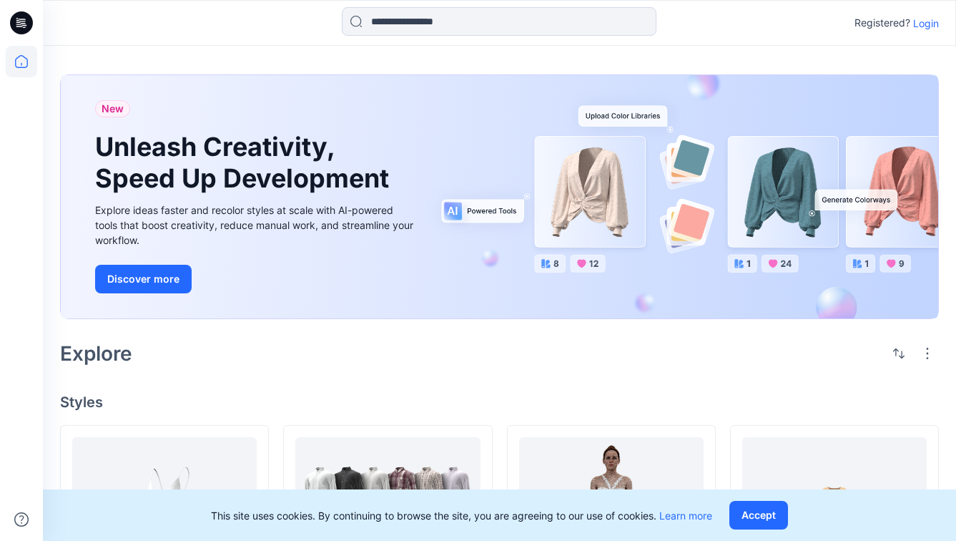
click at [918, 26] on p "Login" at bounding box center [926, 23] width 26 height 15
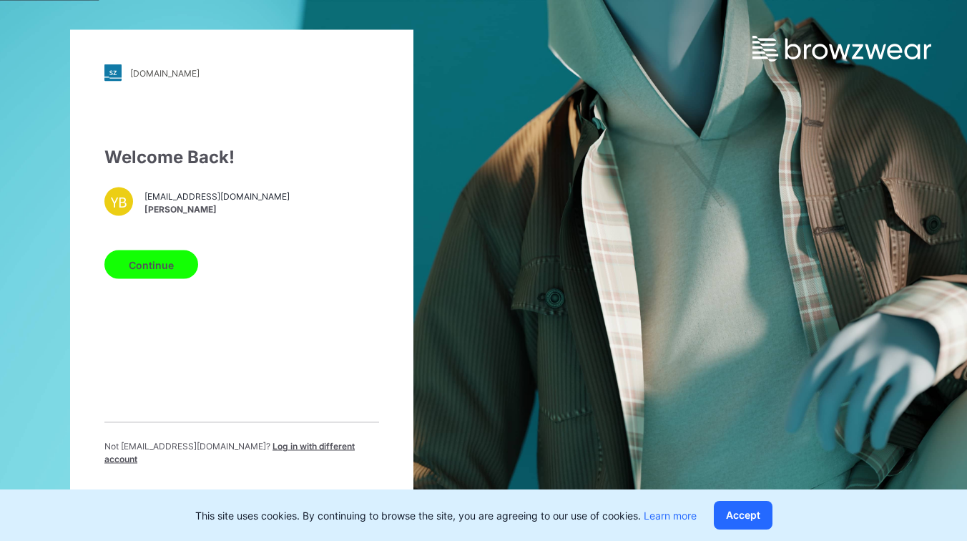
click at [169, 270] on button "Continue" at bounding box center [151, 264] width 94 height 29
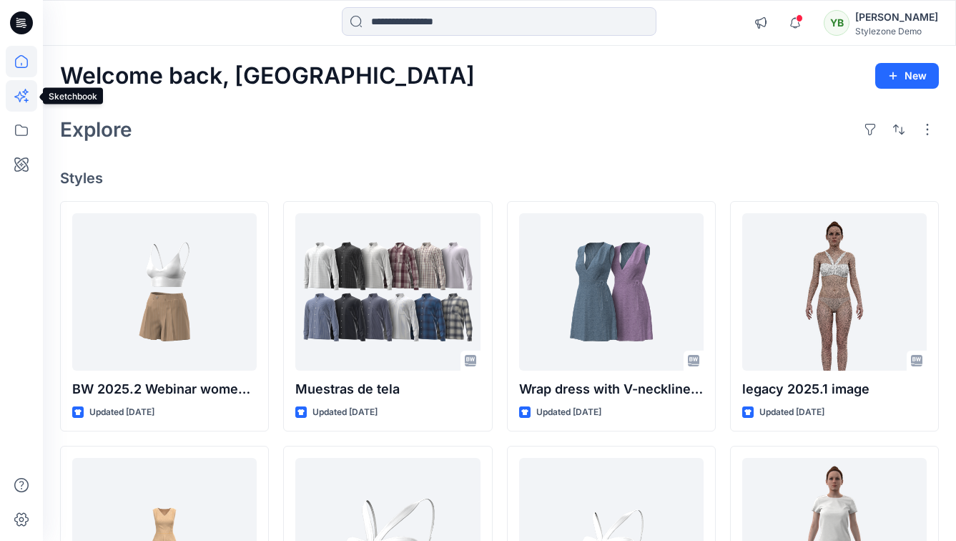
click at [21, 104] on icon at bounding box center [21, 95] width 31 height 31
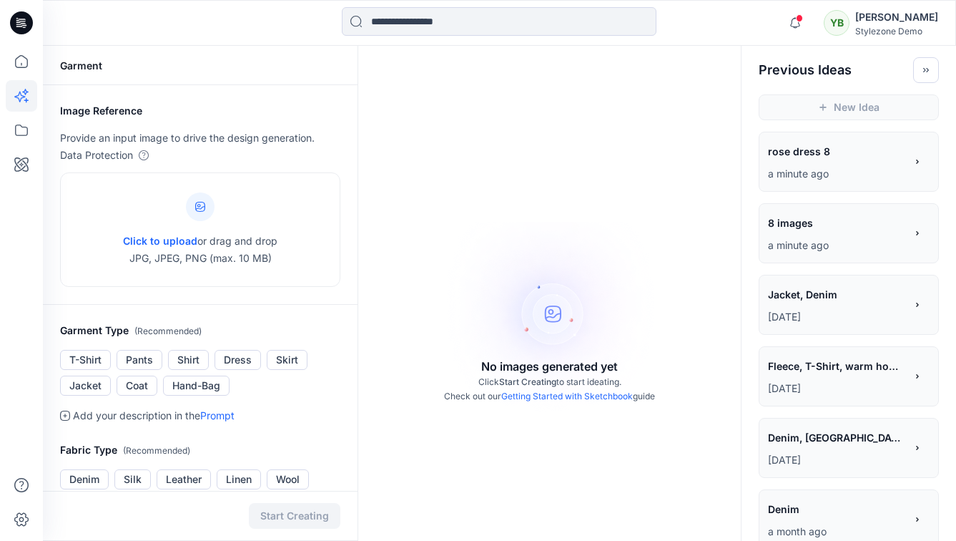
click at [789, 216] on span "8 images" at bounding box center [836, 222] width 136 height 21
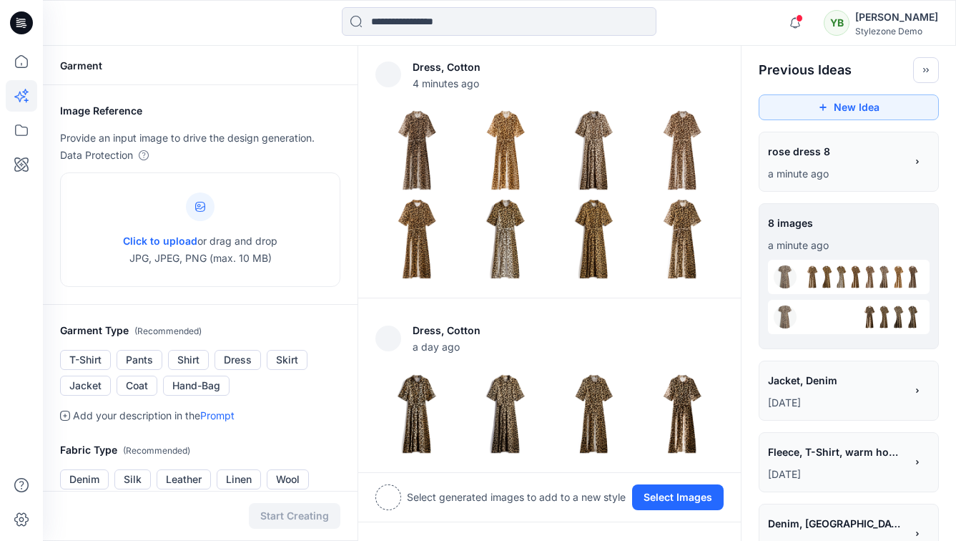
click at [822, 146] on span "rose dress 8" at bounding box center [836, 151] width 136 height 21
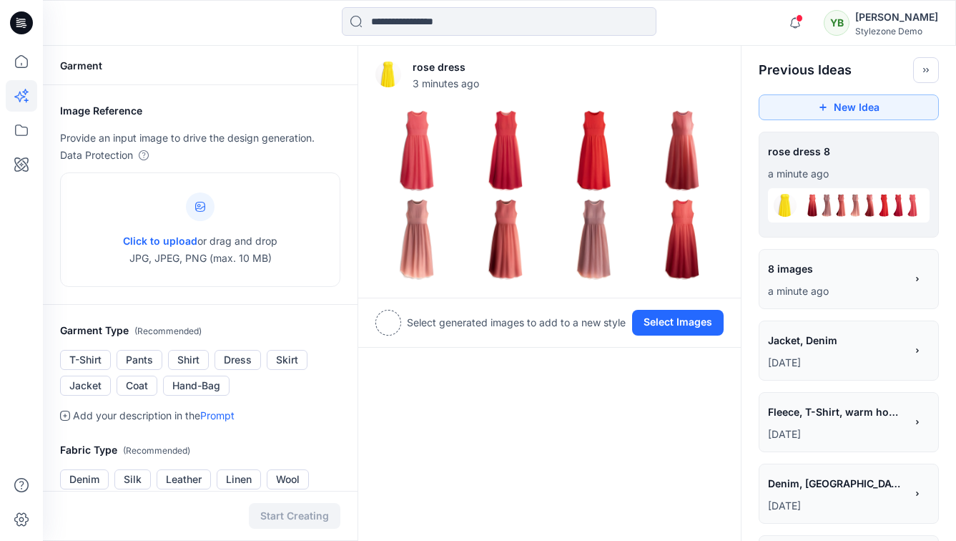
click at [834, 265] on span "8 images" at bounding box center [836, 268] width 136 height 21
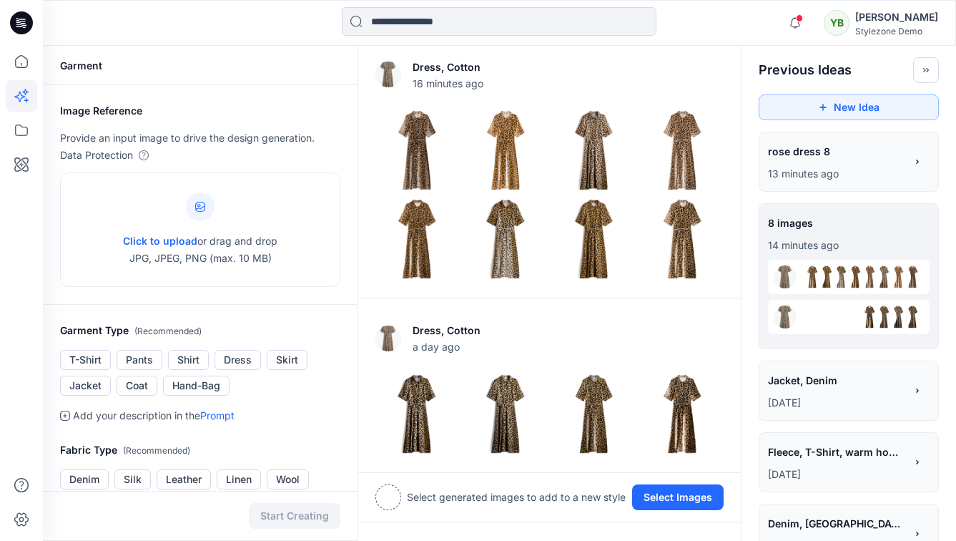
click at [809, 144] on span "rose dress 8" at bounding box center [836, 151] width 136 height 21
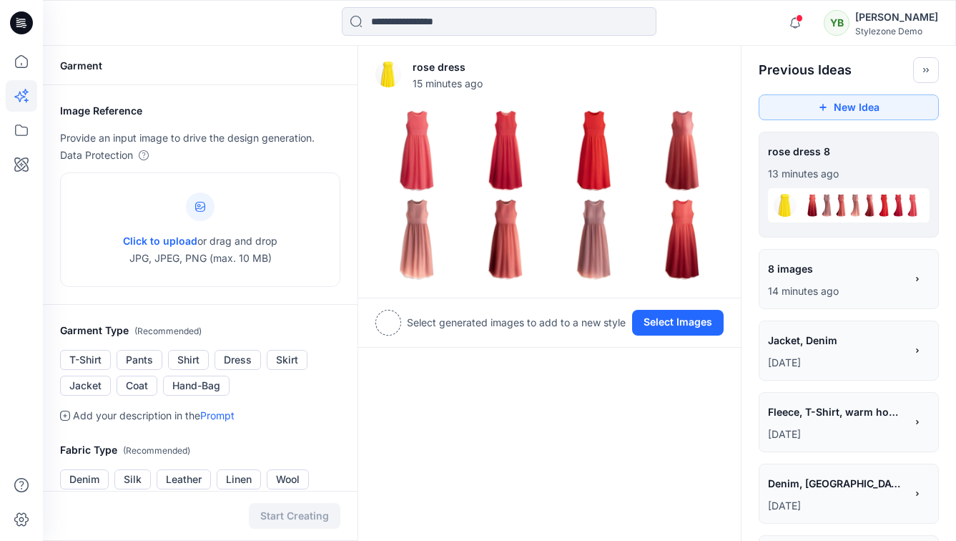
click at [814, 267] on span "8 images" at bounding box center [836, 268] width 136 height 21
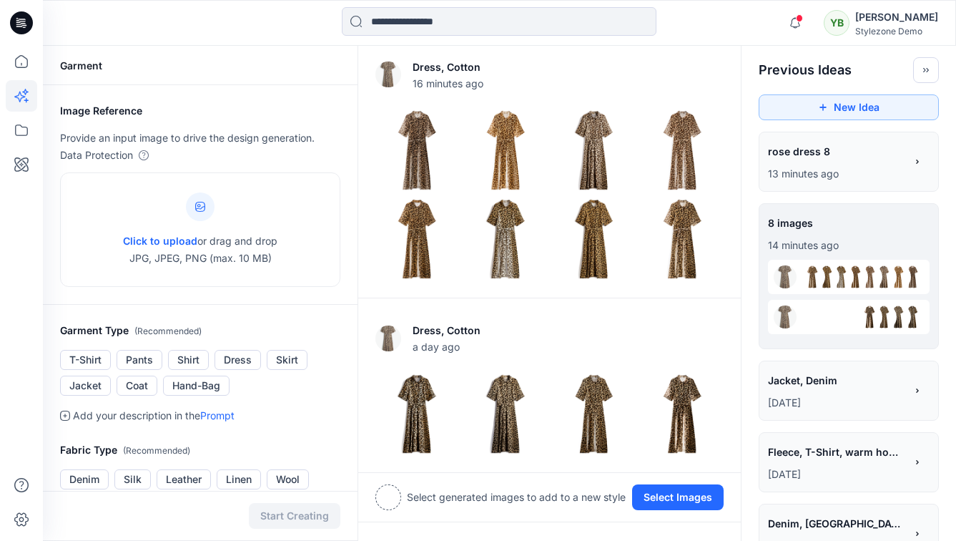
click at [803, 142] on span "rose dress 8" at bounding box center [836, 151] width 136 height 21
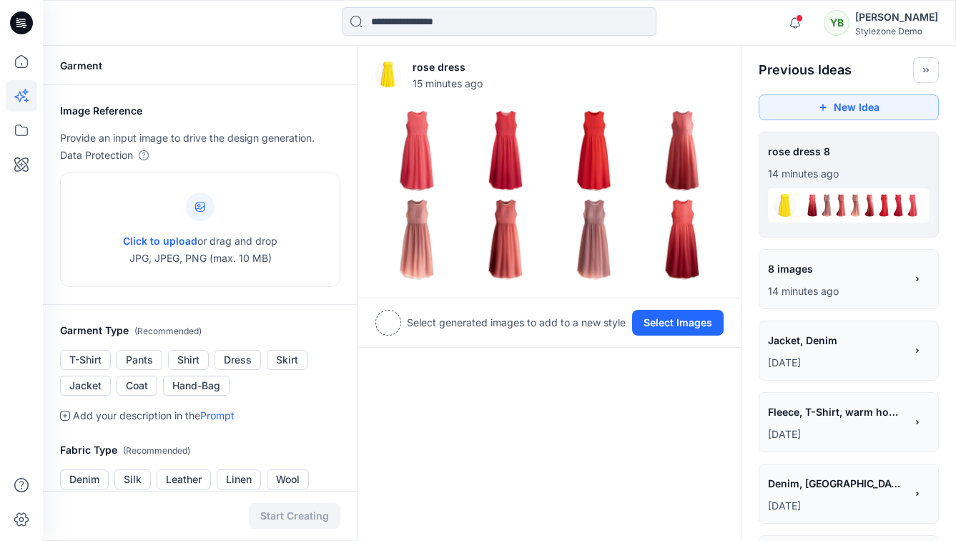
click at [819, 259] on span "8 images" at bounding box center [836, 268] width 136 height 21
